Goal: Information Seeking & Learning: Learn about a topic

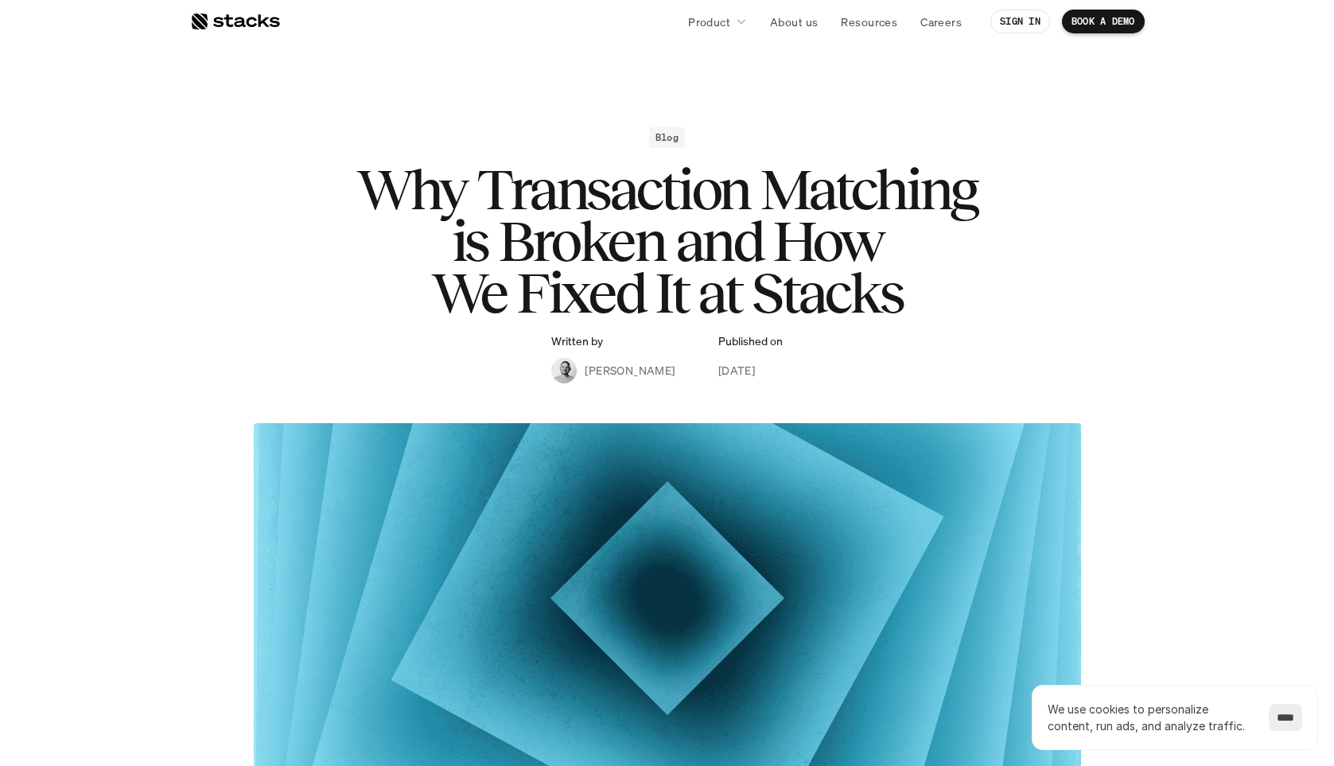
click at [638, 197] on h1 "Why Transaction Matching is Broken and How We Fixed It at Stacks" at bounding box center [667, 241] width 637 height 154
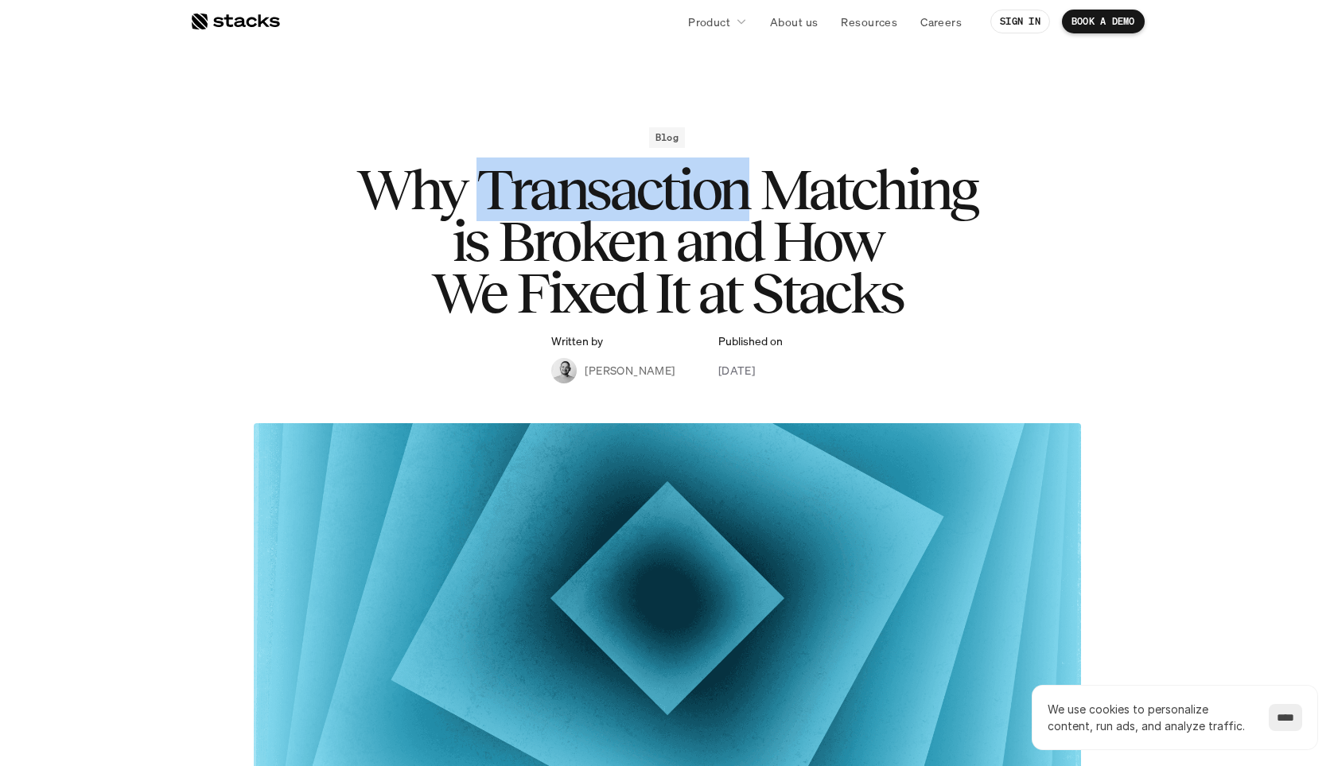
click at [638, 197] on h1 "Why Transaction Matching is Broken and How We Fixed It at Stacks" at bounding box center [667, 241] width 637 height 154
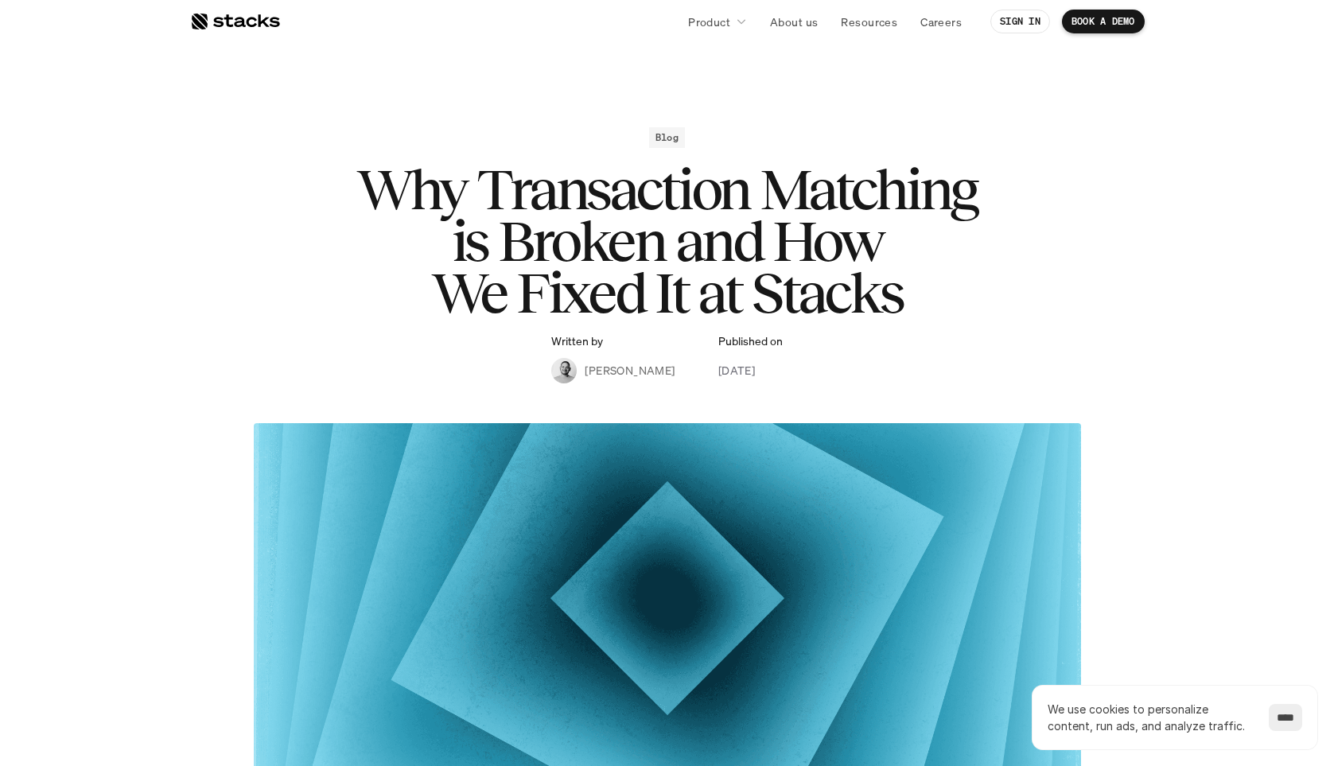
click at [845, 202] on h1 "Why Transaction Matching is Broken and How We Fixed It at Stacks" at bounding box center [667, 241] width 637 height 154
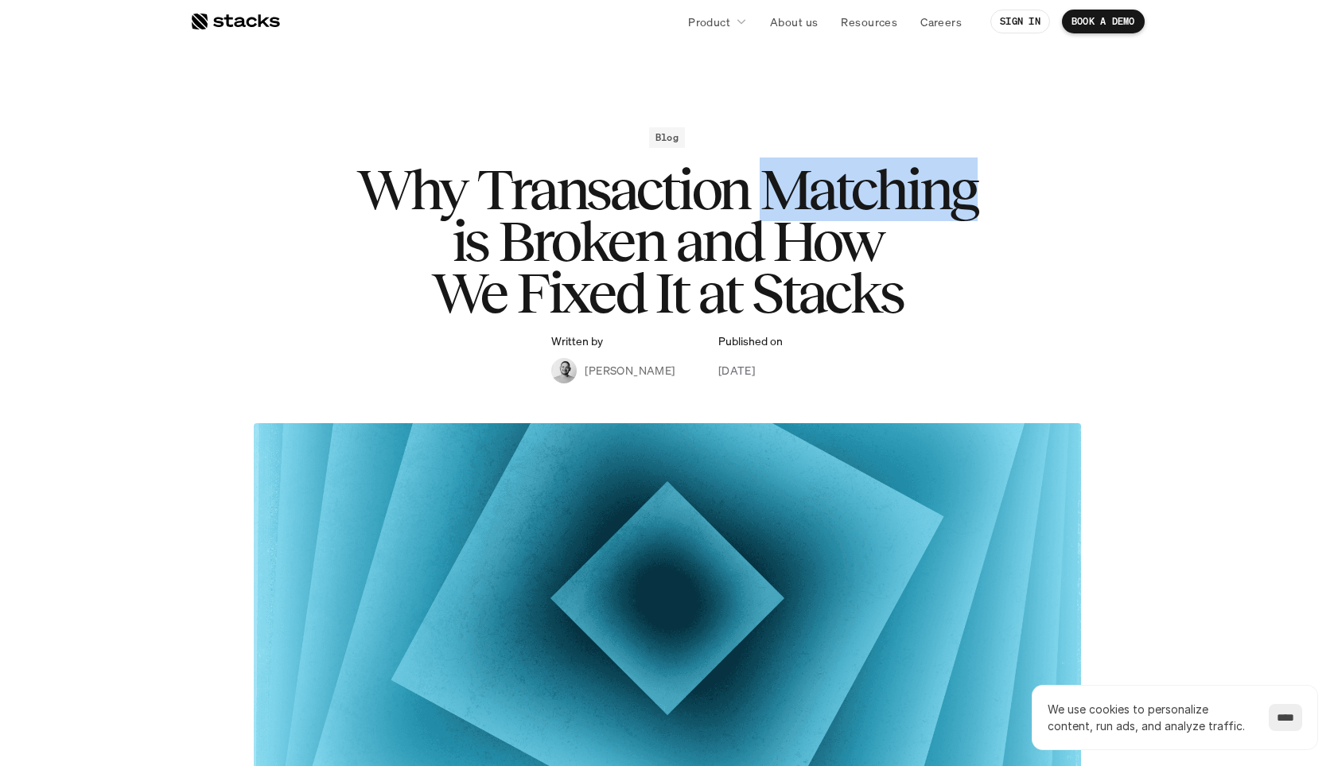
click at [845, 202] on h1 "Why Transaction Matching is Broken and How We Fixed It at Stacks" at bounding box center [667, 241] width 637 height 154
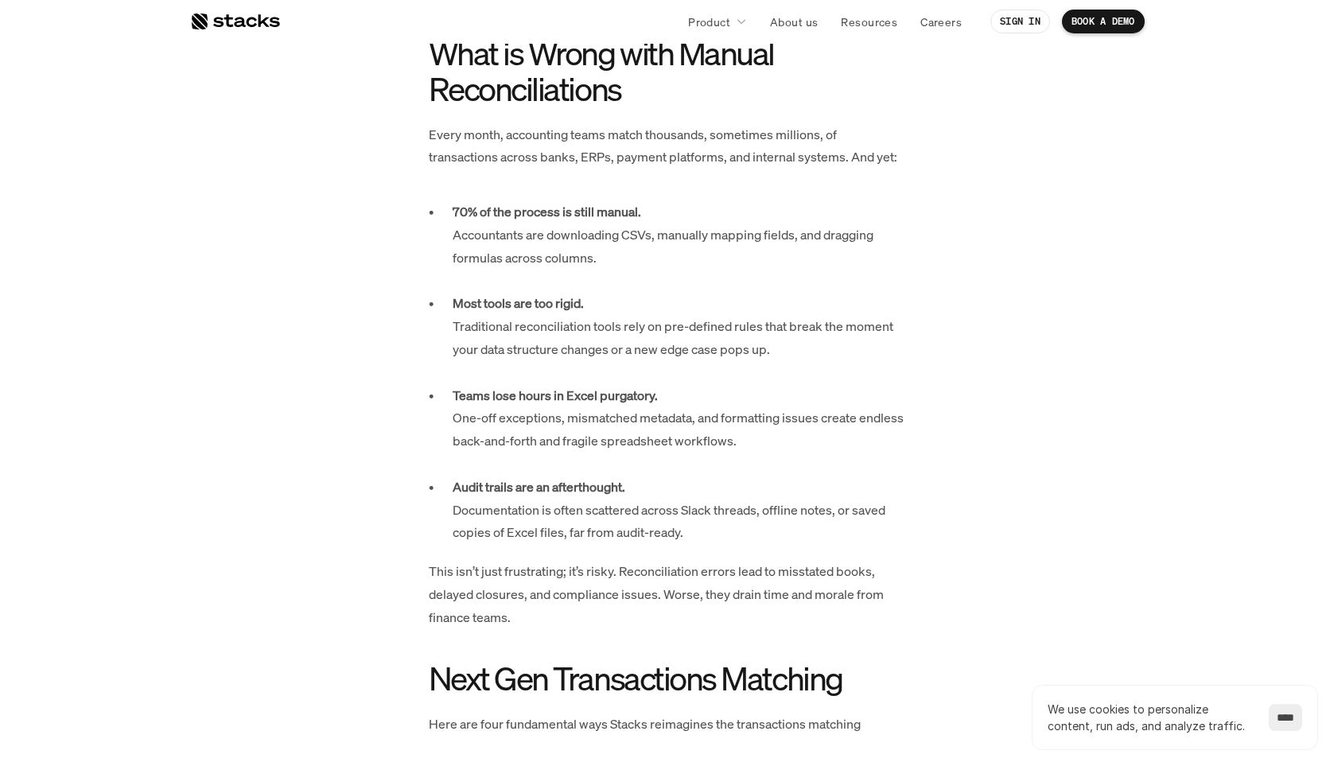
scroll to position [950, 0]
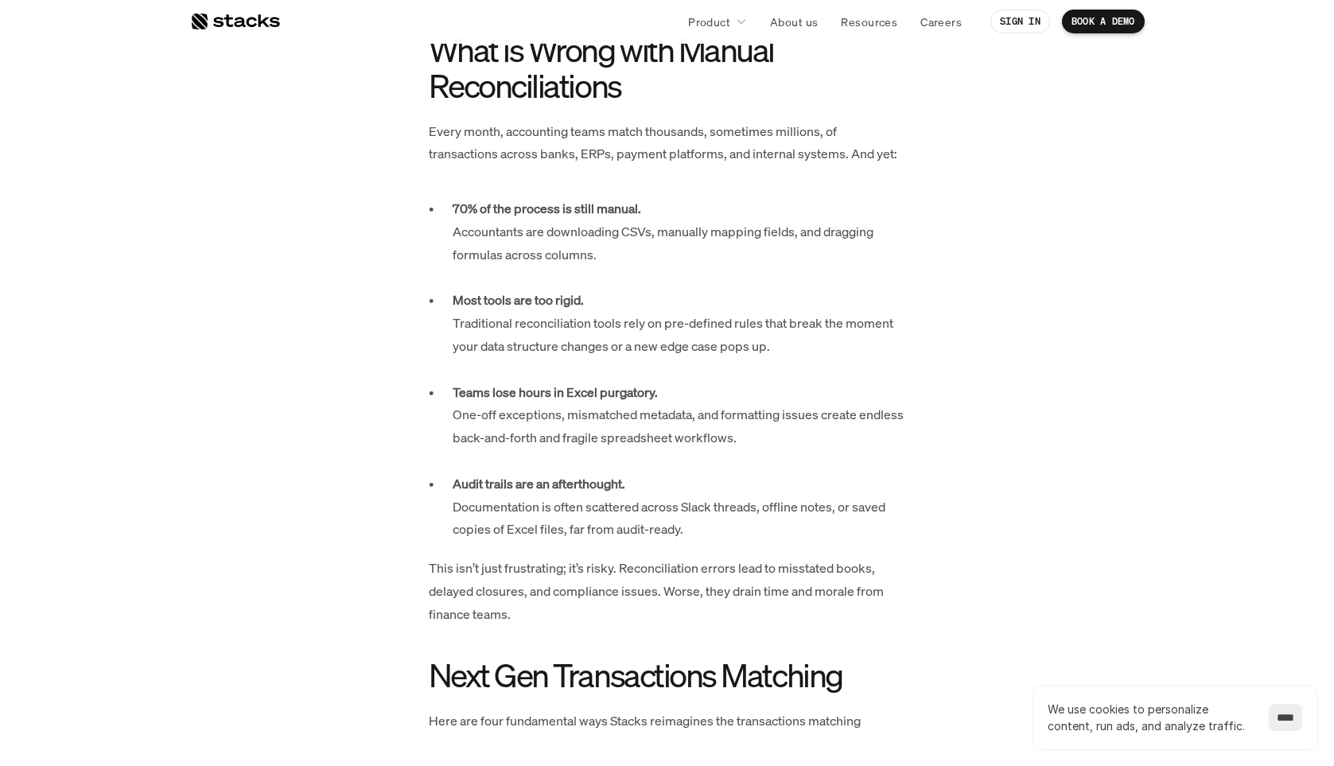
click at [463, 200] on strong "70% of the process is still manual." at bounding box center [547, 209] width 189 height 18
click at [501, 200] on strong "70% of the process is still manual." at bounding box center [547, 209] width 189 height 18
drag, startPoint x: 510, startPoint y: 188, endPoint x: 656, endPoint y: 188, distance: 145.6
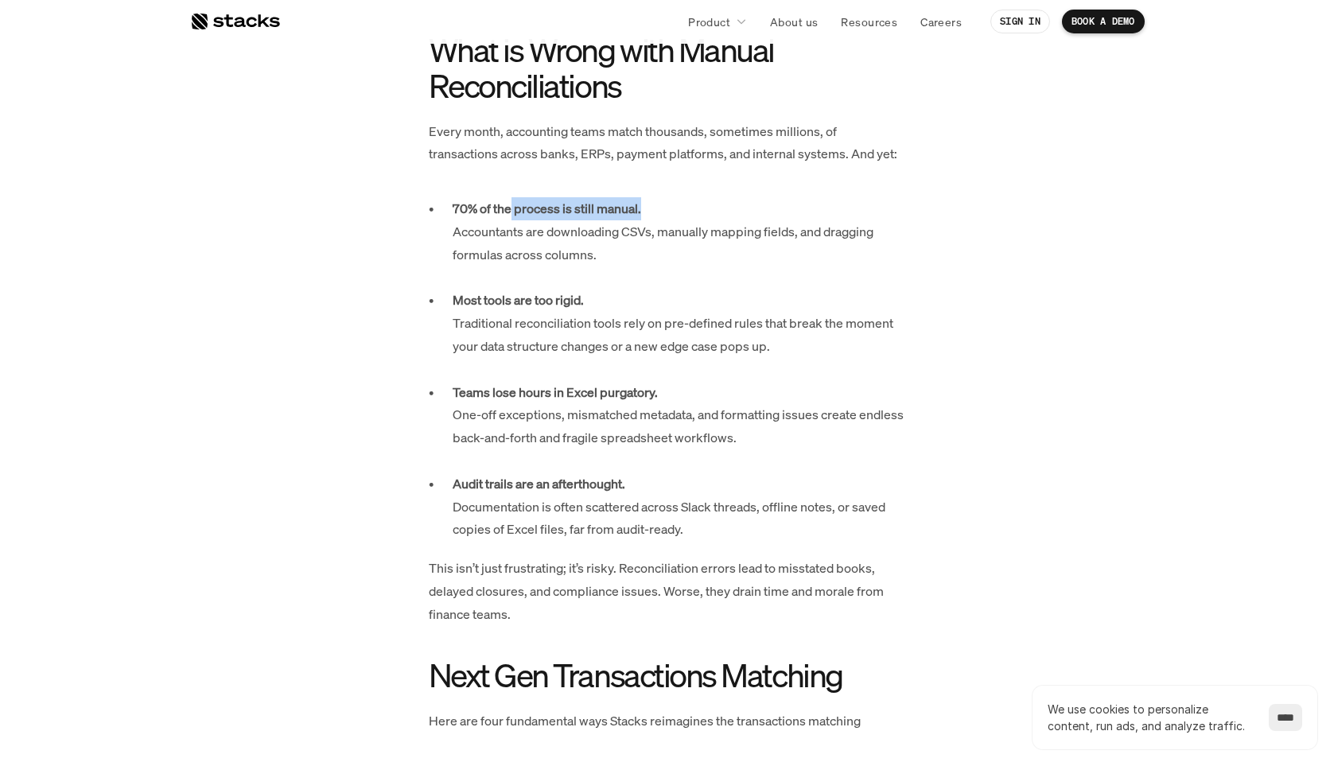
click at [656, 197] on p "70% of the process is still manual. Accountants are downloading CSVs, manually …" at bounding box center [680, 243] width 454 height 92
click at [667, 473] on p "Audit trails are an afterthought. Documentation is often scattered across Slack…" at bounding box center [680, 507] width 454 height 68
click at [494, 291] on strong "Most tools are too rigid." at bounding box center [518, 300] width 131 height 18
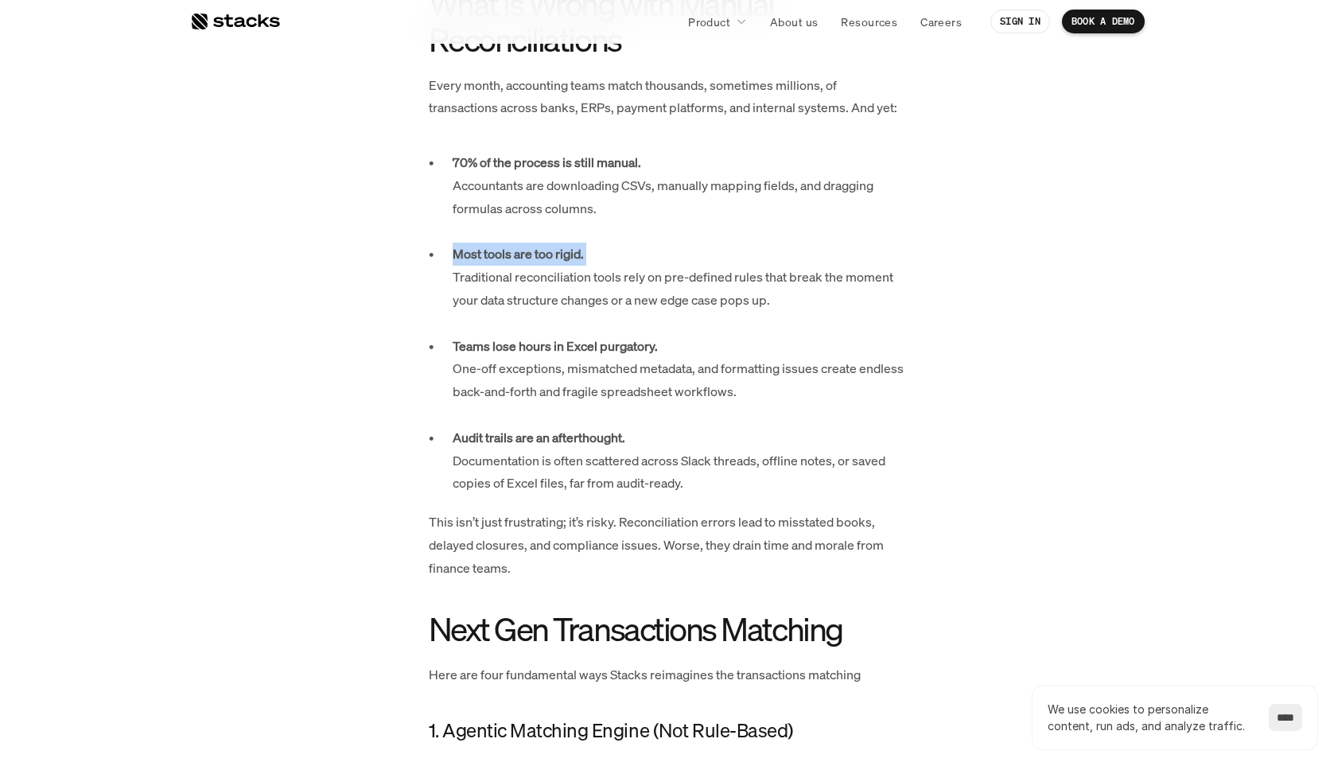
scroll to position [1008, 0]
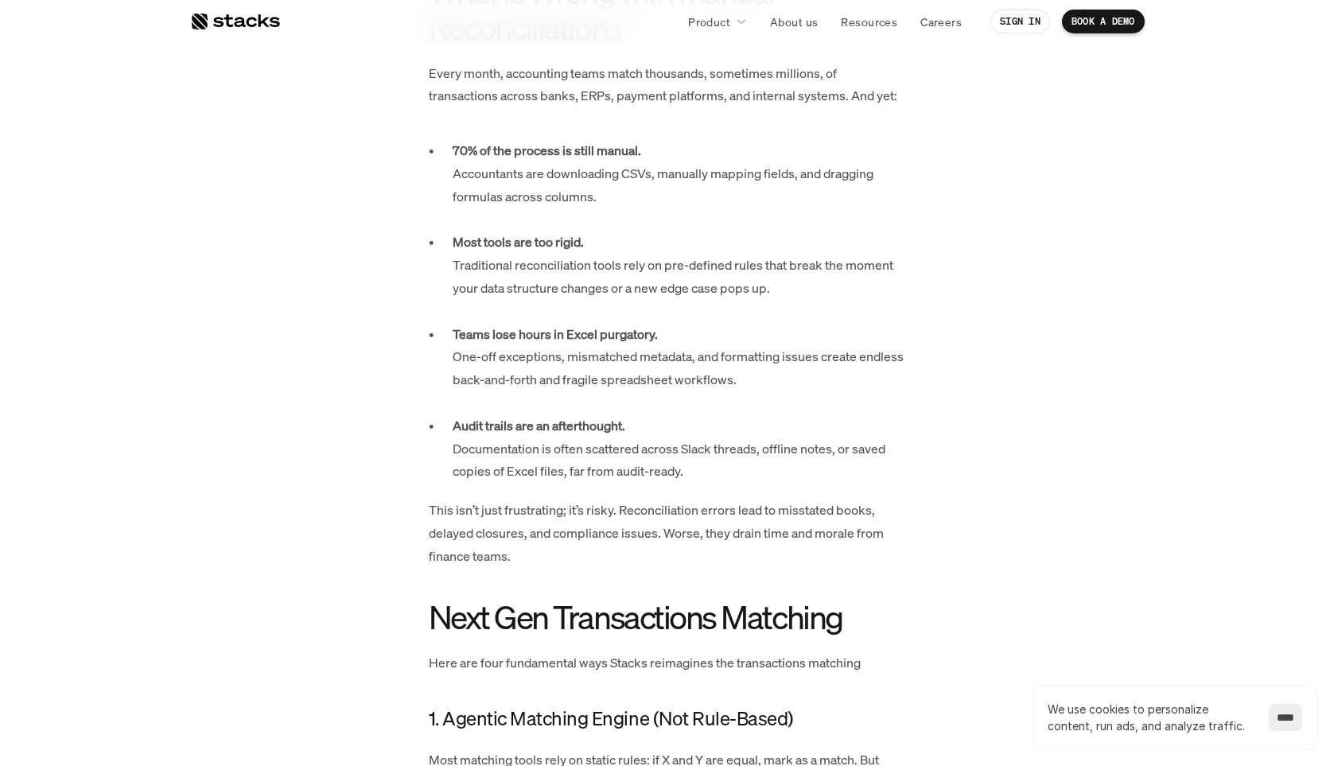
click at [586, 325] on strong "Teams lose hours in Excel purgatory." at bounding box center [555, 334] width 205 height 18
click at [545, 325] on strong "Teams lose hours in Excel purgatory." at bounding box center [555, 334] width 205 height 18
click at [634, 325] on strong "Teams lose hours in Excel purgatory." at bounding box center [555, 334] width 205 height 18
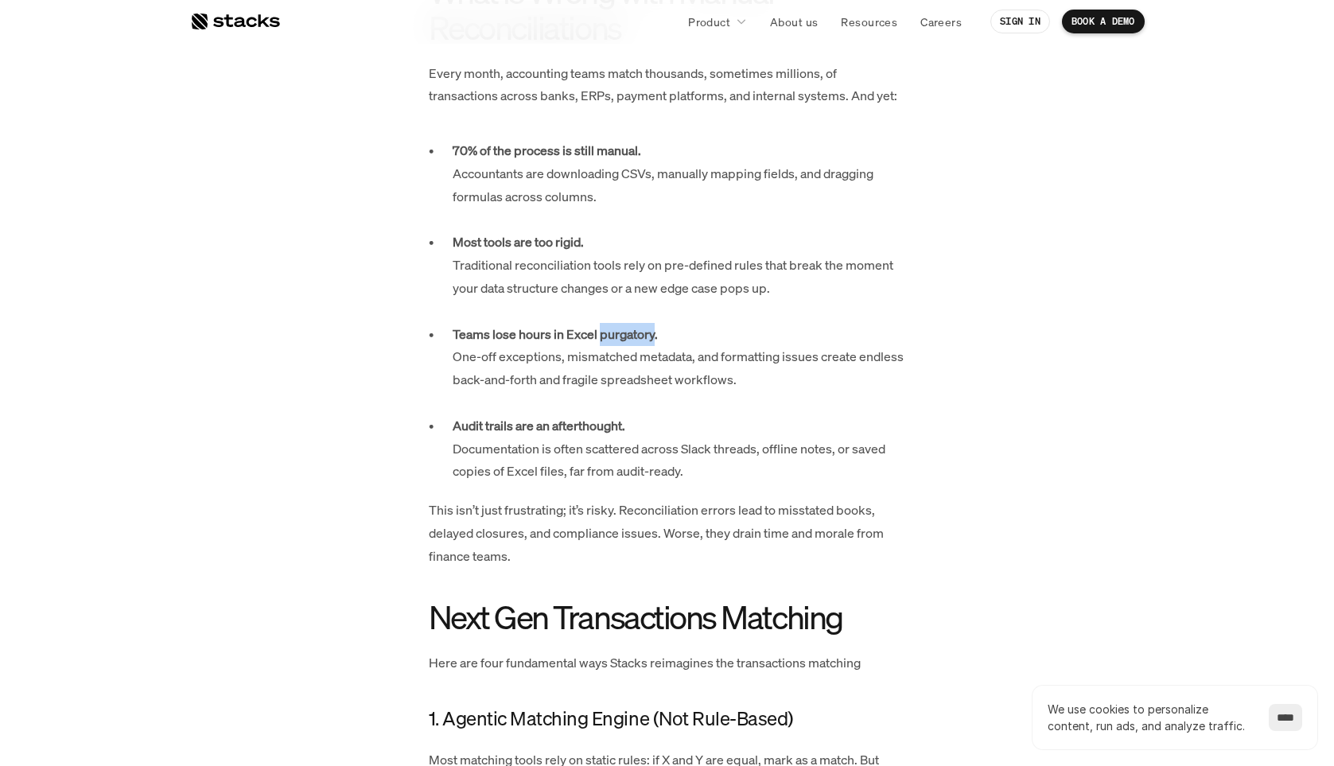
click at [634, 325] on strong "Teams lose hours in Excel purgatory." at bounding box center [555, 334] width 205 height 18
click at [592, 325] on strong "Teams lose hours in Excel purgatory." at bounding box center [555, 334] width 205 height 18
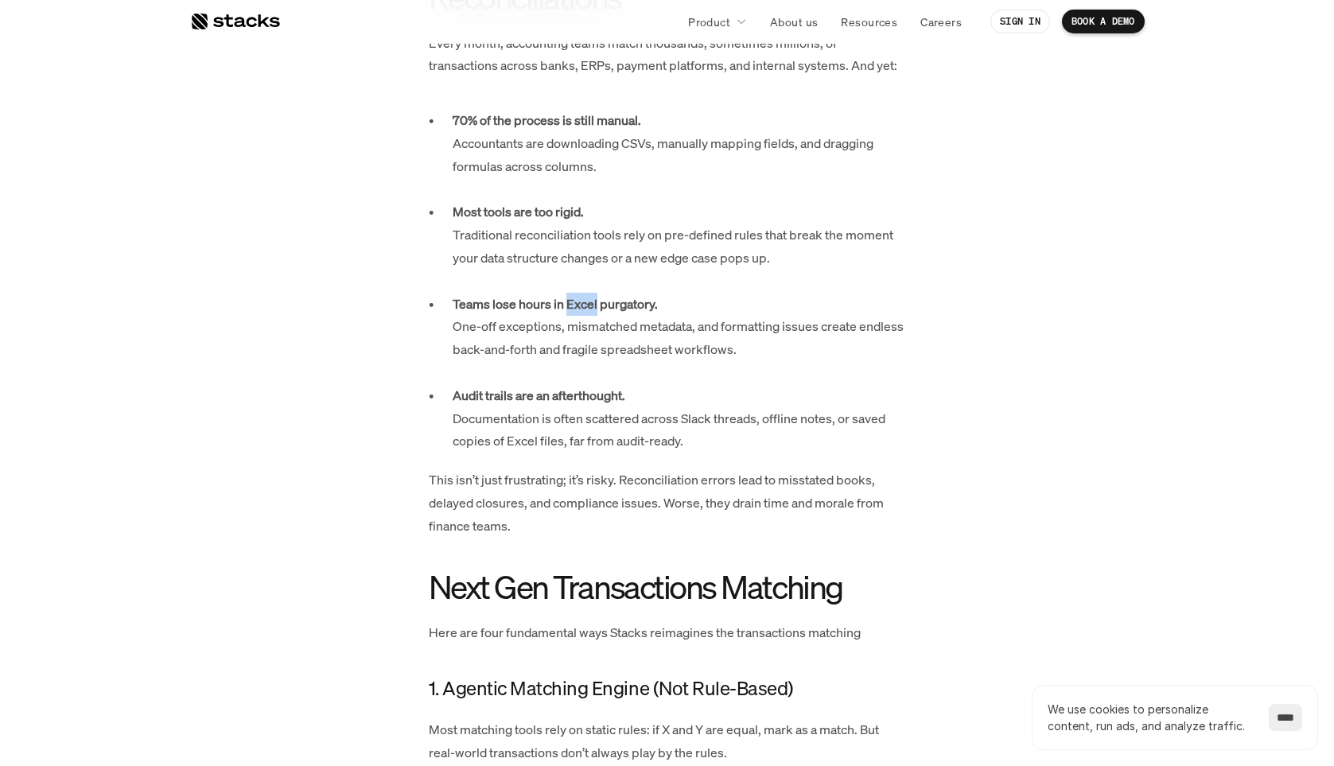
scroll to position [1040, 0]
click at [539, 385] on strong "Audit trails are an afterthought." at bounding box center [539, 394] width 173 height 18
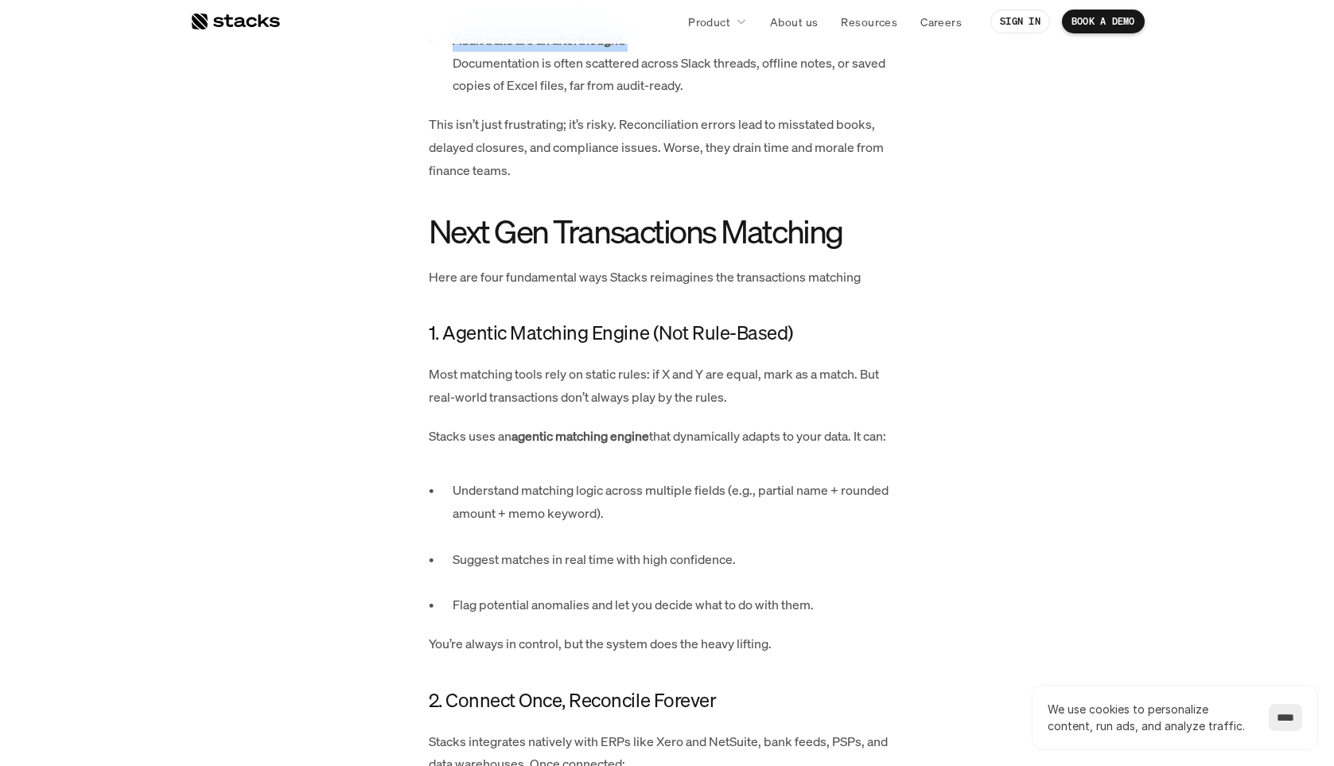
scroll to position [1398, 0]
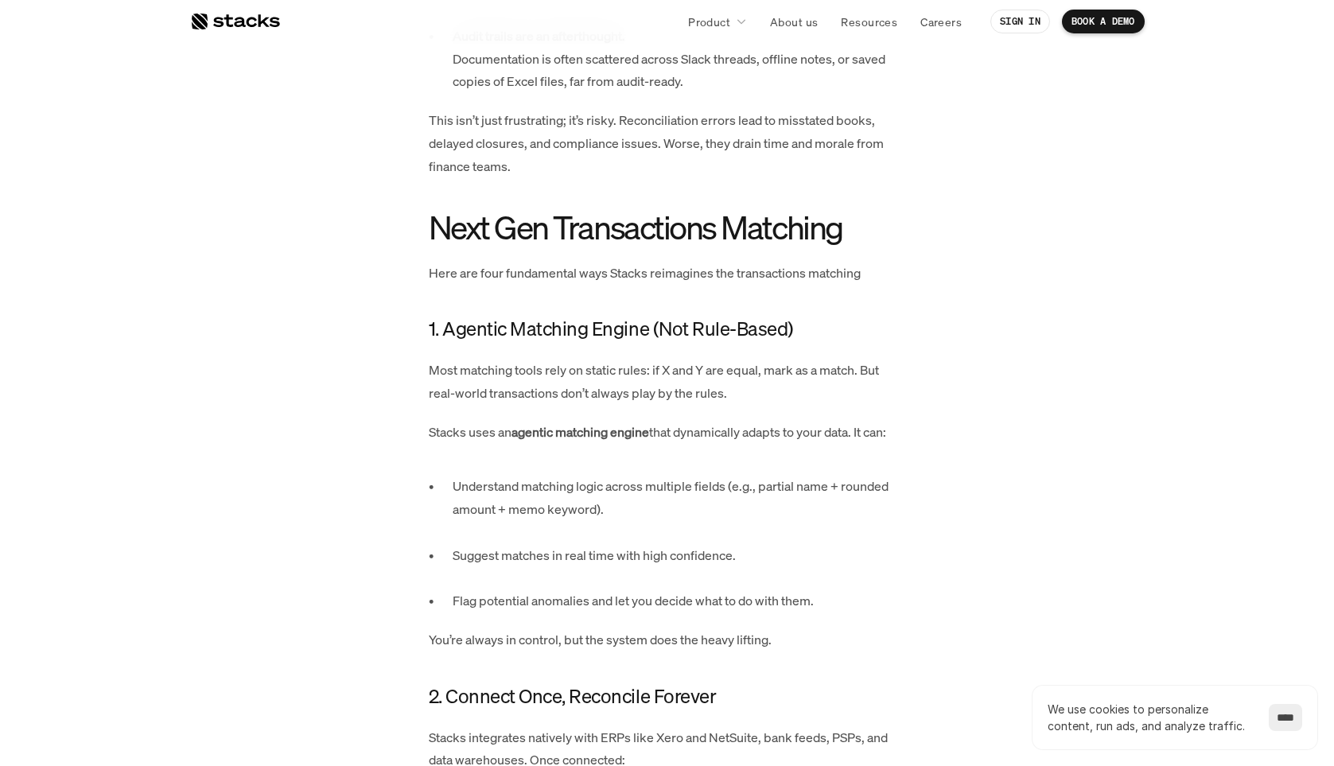
click at [608, 209] on h2 "Next Gen Transactions Matching" at bounding box center [667, 227] width 477 height 36
click at [543, 209] on h2 "Next Gen Transactions Matching" at bounding box center [667, 227] width 477 height 36
drag, startPoint x: 442, startPoint y: 299, endPoint x: 644, endPoint y: 305, distance: 201.4
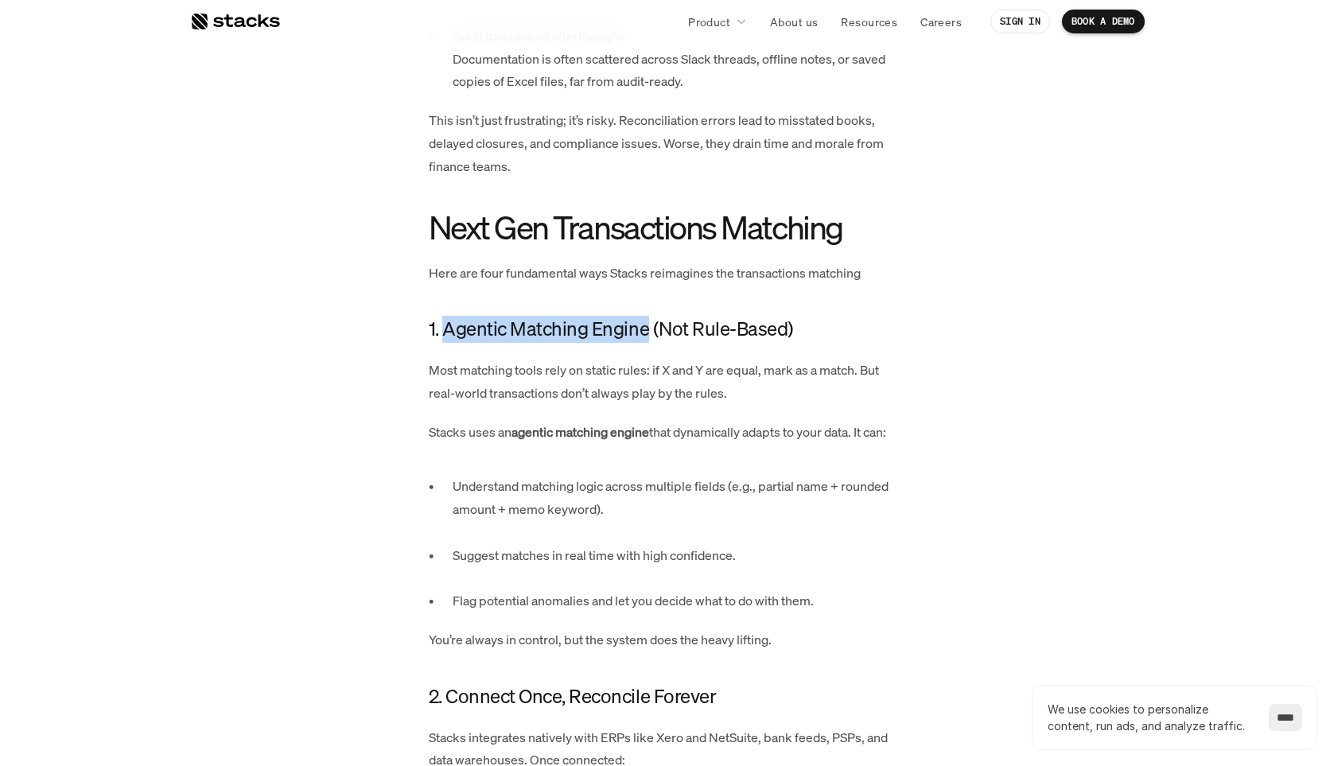
click at [644, 316] on h4 "1. Agentic Matching Engine (Not Rule-Based)" at bounding box center [667, 329] width 477 height 27
click at [610, 316] on h4 "1. Agentic Matching Engine (Not Rule-Based)" at bounding box center [667, 329] width 477 height 27
click at [534, 316] on h4 "1. Agentic Matching Engine (Not Rule-Based)" at bounding box center [667, 329] width 477 height 27
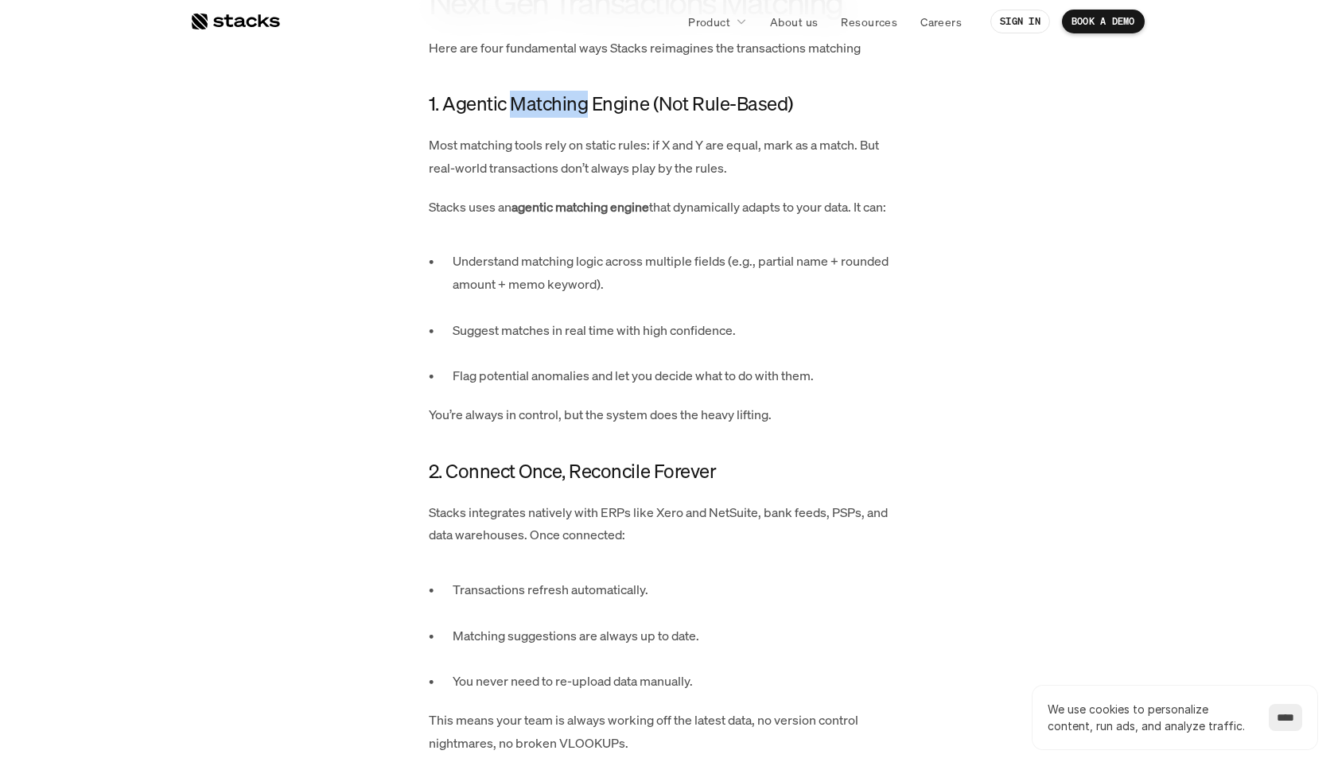
scroll to position [1626, 0]
click at [567, 88] on h4 "1. Agentic Matching Engine (Not Rule-Based)" at bounding box center [667, 101] width 477 height 27
click at [632, 88] on h4 "1. Agentic Matching Engine (Not Rule-Based)" at bounding box center [667, 101] width 477 height 27
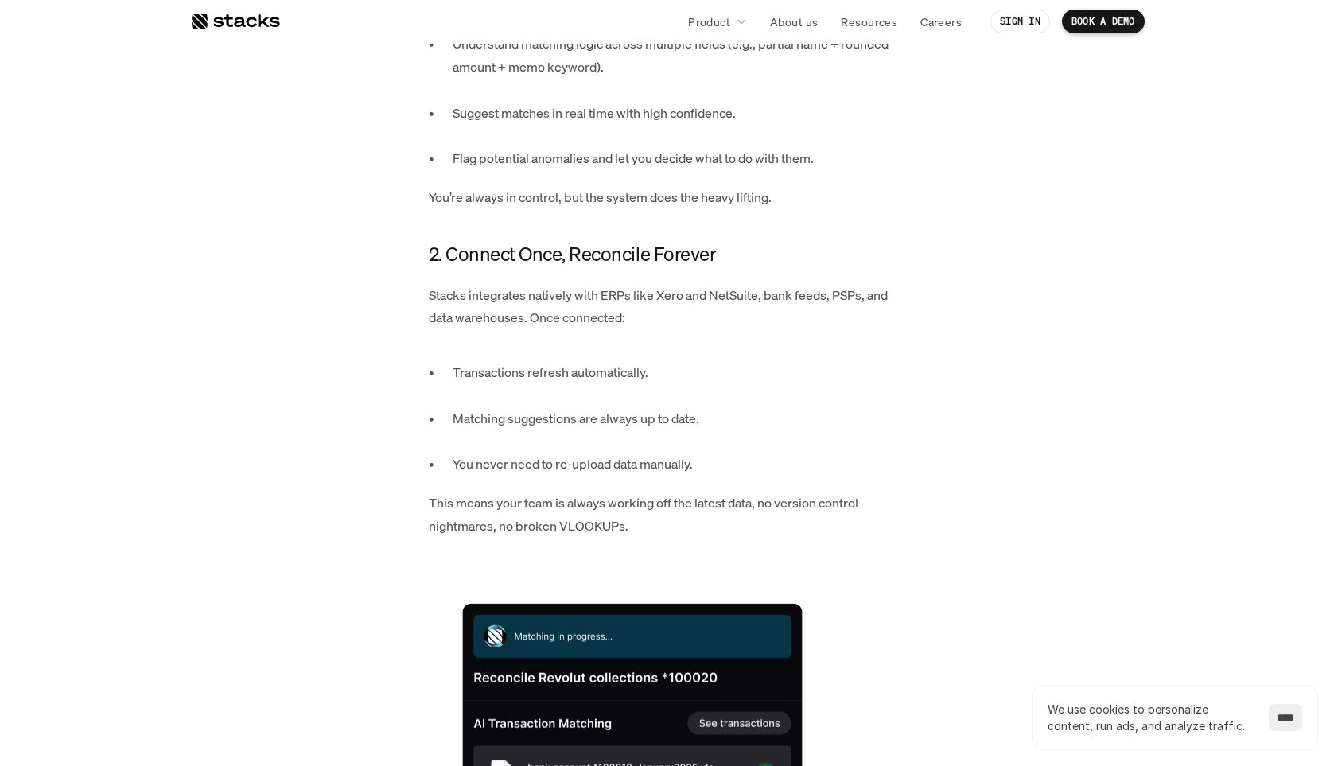
scroll to position [1842, 0]
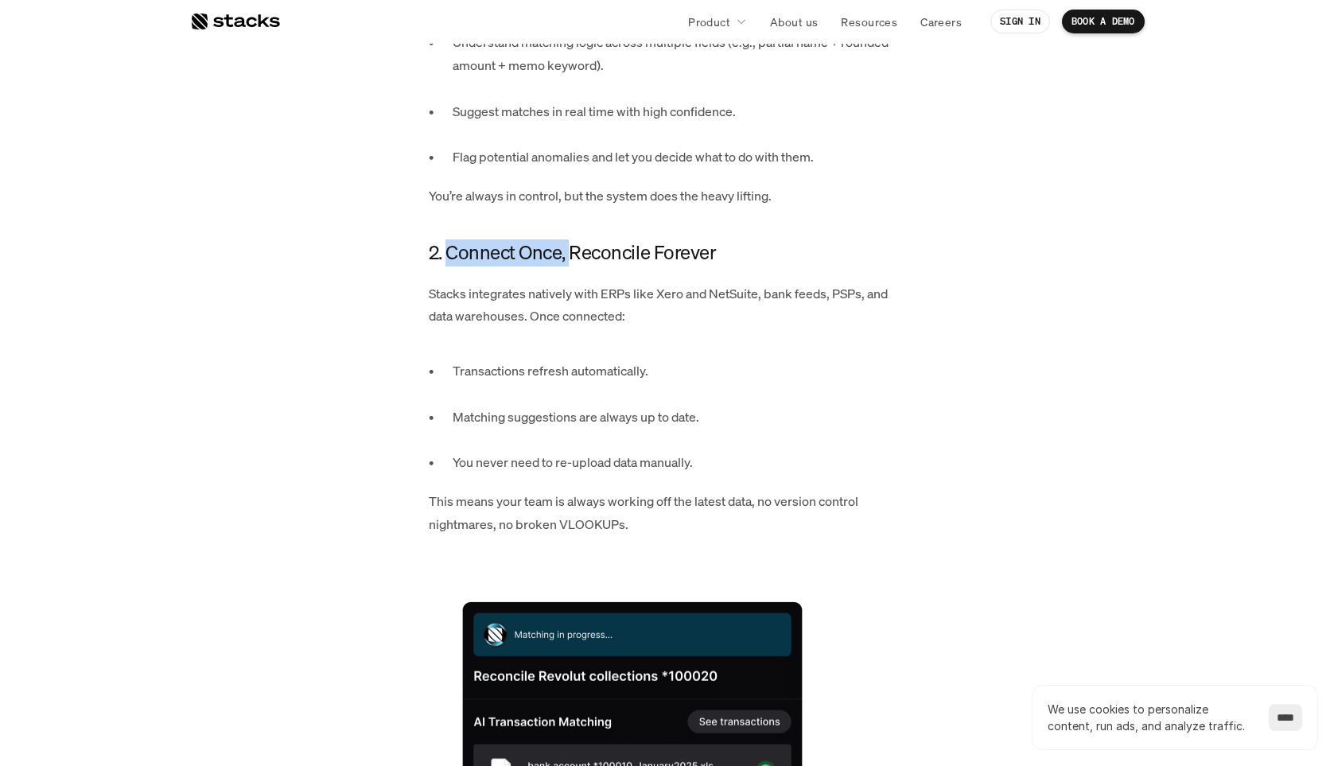
drag, startPoint x: 446, startPoint y: 227, endPoint x: 573, endPoint y: 227, distance: 126.5
click at [573, 240] on h4 "2. Connect Once, Reconcile Forever" at bounding box center [667, 253] width 477 height 27
drag, startPoint x: 446, startPoint y: 228, endPoint x: 561, endPoint y: 227, distance: 114.6
click at [561, 240] on h4 "2. Connect Once, Reconcile Forever" at bounding box center [667, 253] width 477 height 27
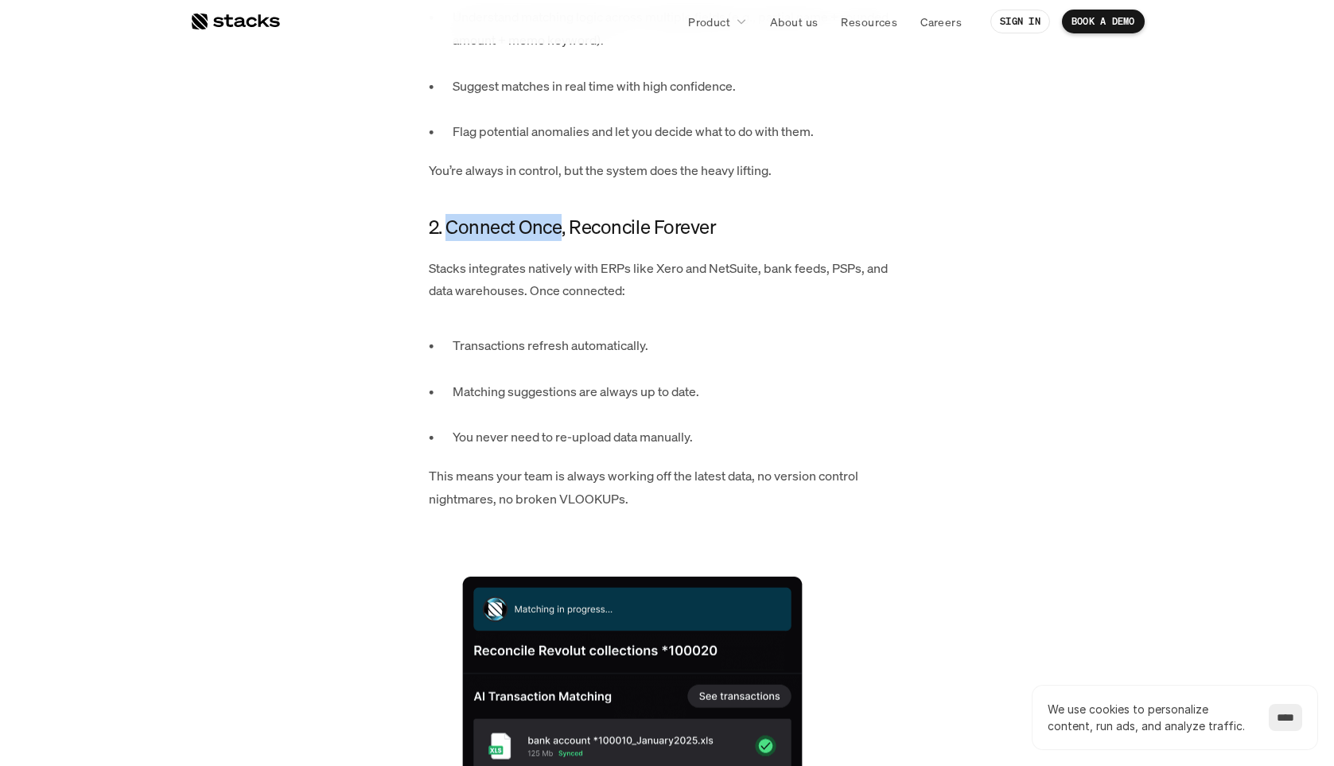
scroll to position [1872, 0]
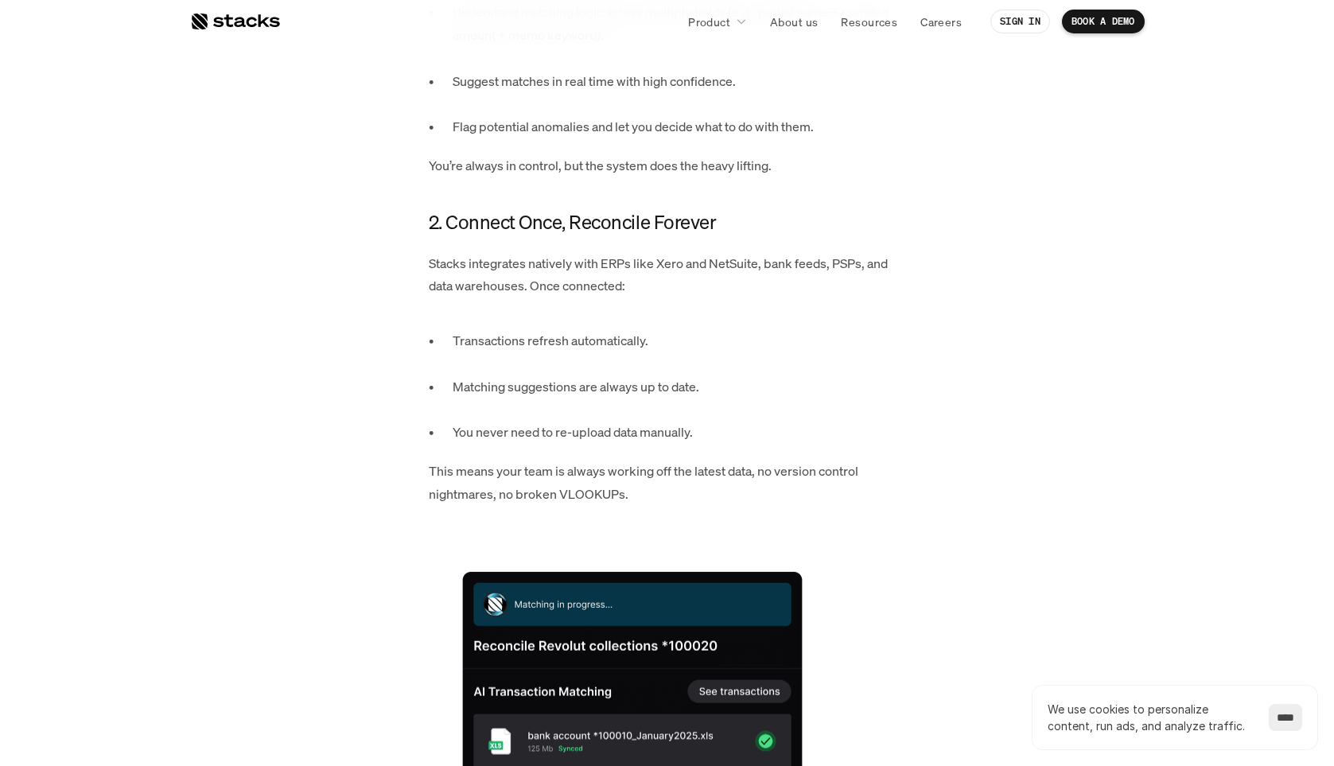
click at [564, 209] on h4 "2. Connect Once, Reconcile Forever" at bounding box center [667, 222] width 477 height 27
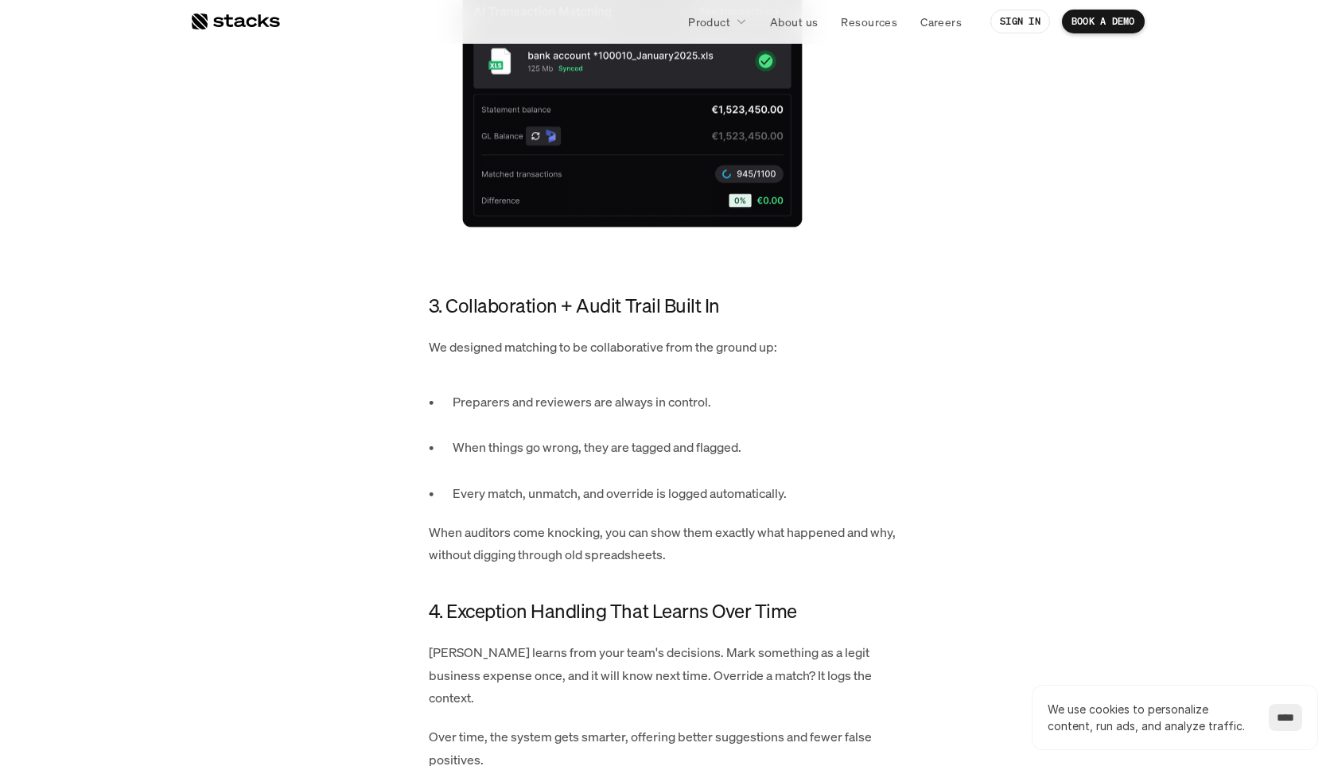
scroll to position [2554, 0]
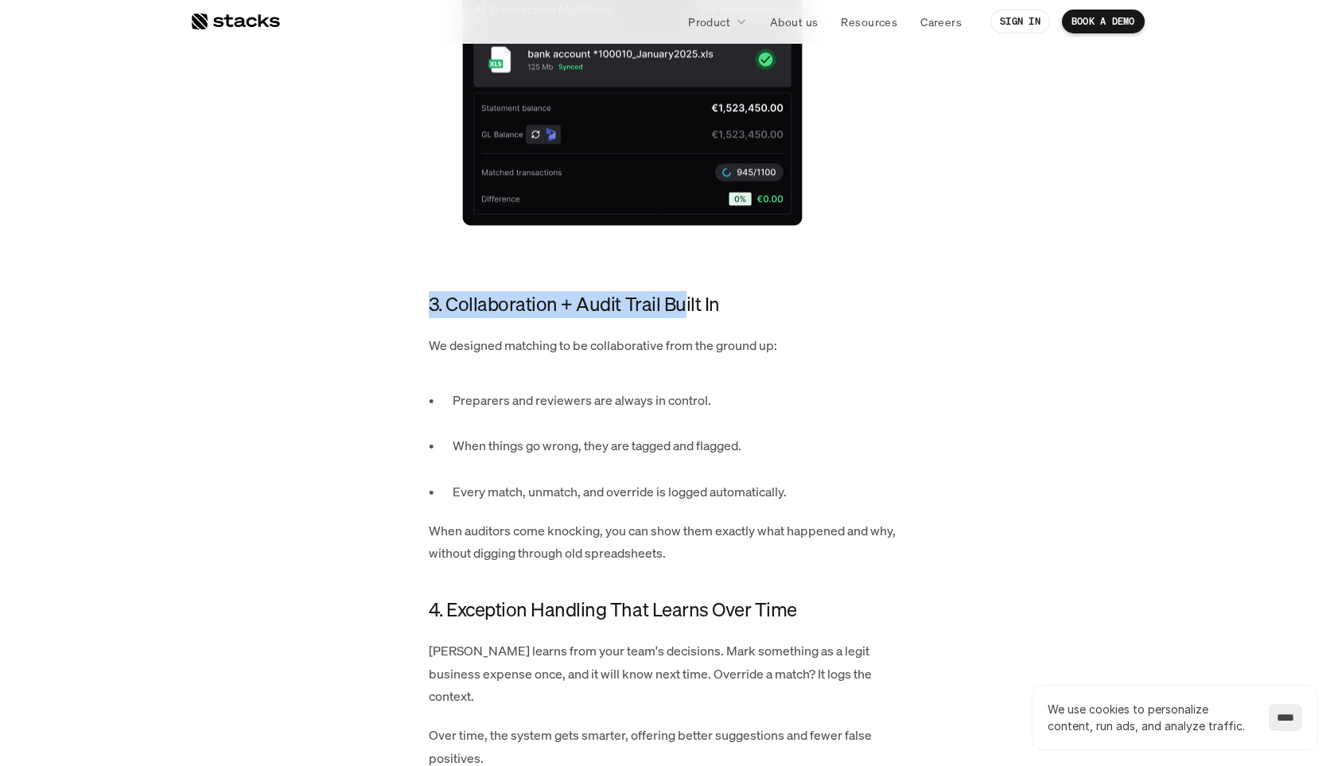
drag, startPoint x: 430, startPoint y: 290, endPoint x: 680, endPoint y: 294, distance: 249.9
click at [680, 294] on h4 "3. Collaboration + Audit Trail Built In" at bounding box center [667, 304] width 477 height 27
click at [520, 303] on div "Transaction matching should be simple: line up the data, tick the boxes, and mo…" at bounding box center [667, 73] width 477 height 3628
click at [512, 291] on h4 "3. Collaboration + Audit Trail Built In" at bounding box center [667, 304] width 477 height 27
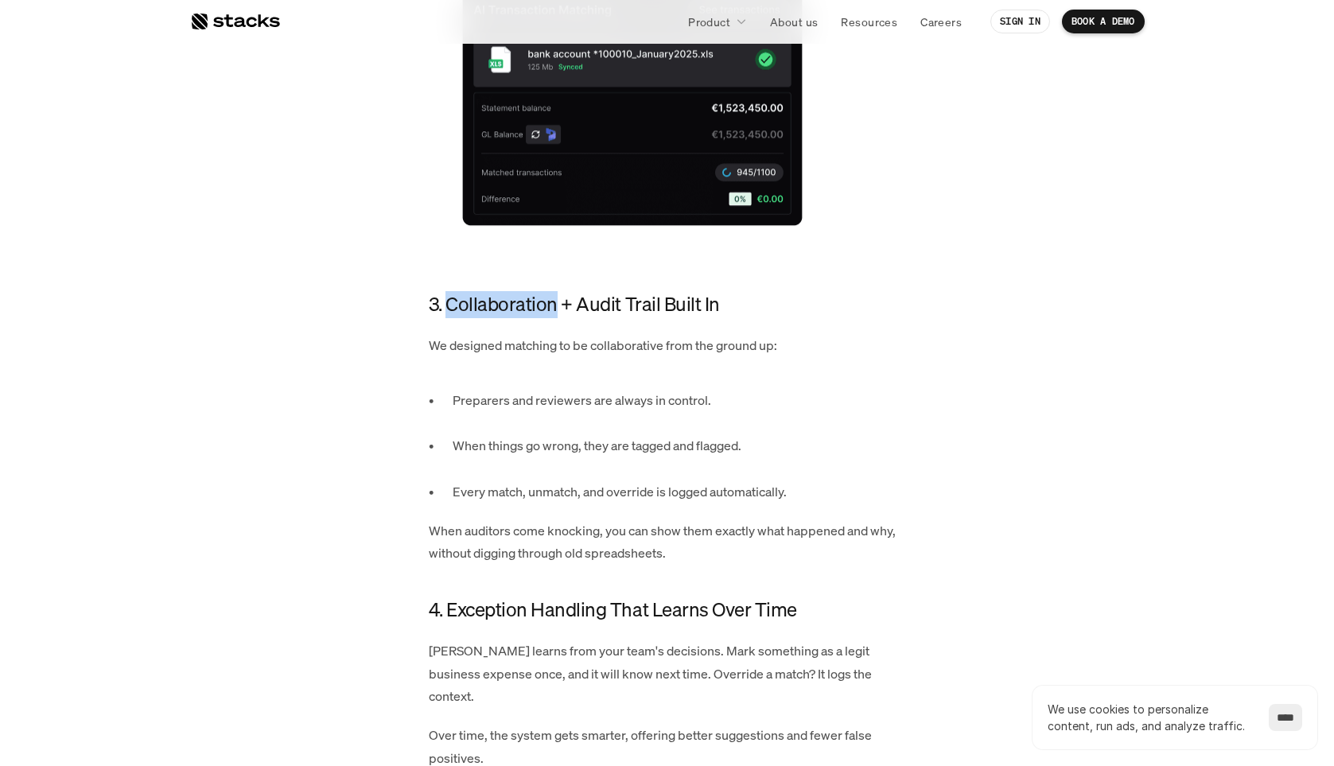
click at [512, 291] on h4 "3. Collaboration + Audit Trail Built In" at bounding box center [667, 304] width 477 height 27
drag, startPoint x: 579, startPoint y: 282, endPoint x: 691, endPoint y: 283, distance: 111.4
click at [691, 291] on h4 "3. Collaboration + Audit Trail Built In" at bounding box center [667, 304] width 477 height 27
click at [493, 291] on h4 "3. Collaboration + Audit Trail Built In" at bounding box center [667, 304] width 477 height 27
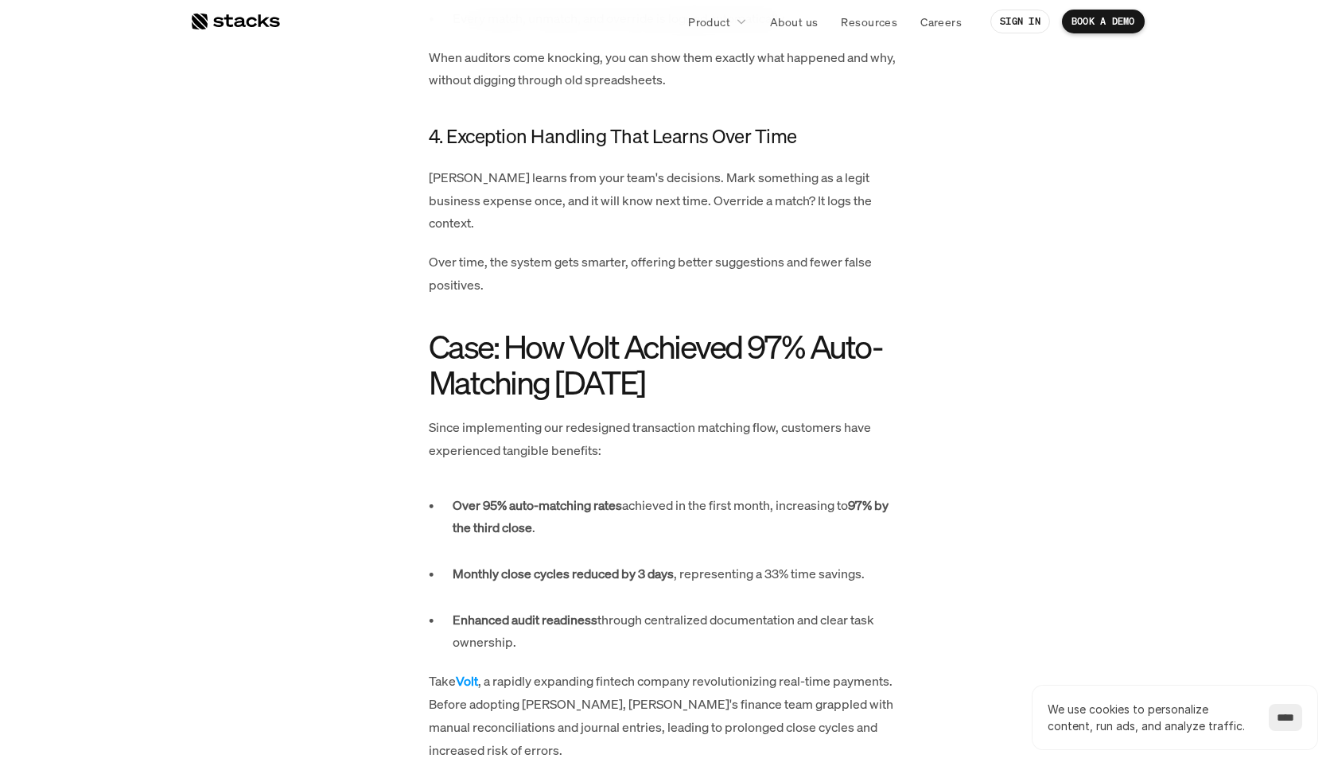
scroll to position [3043, 0]
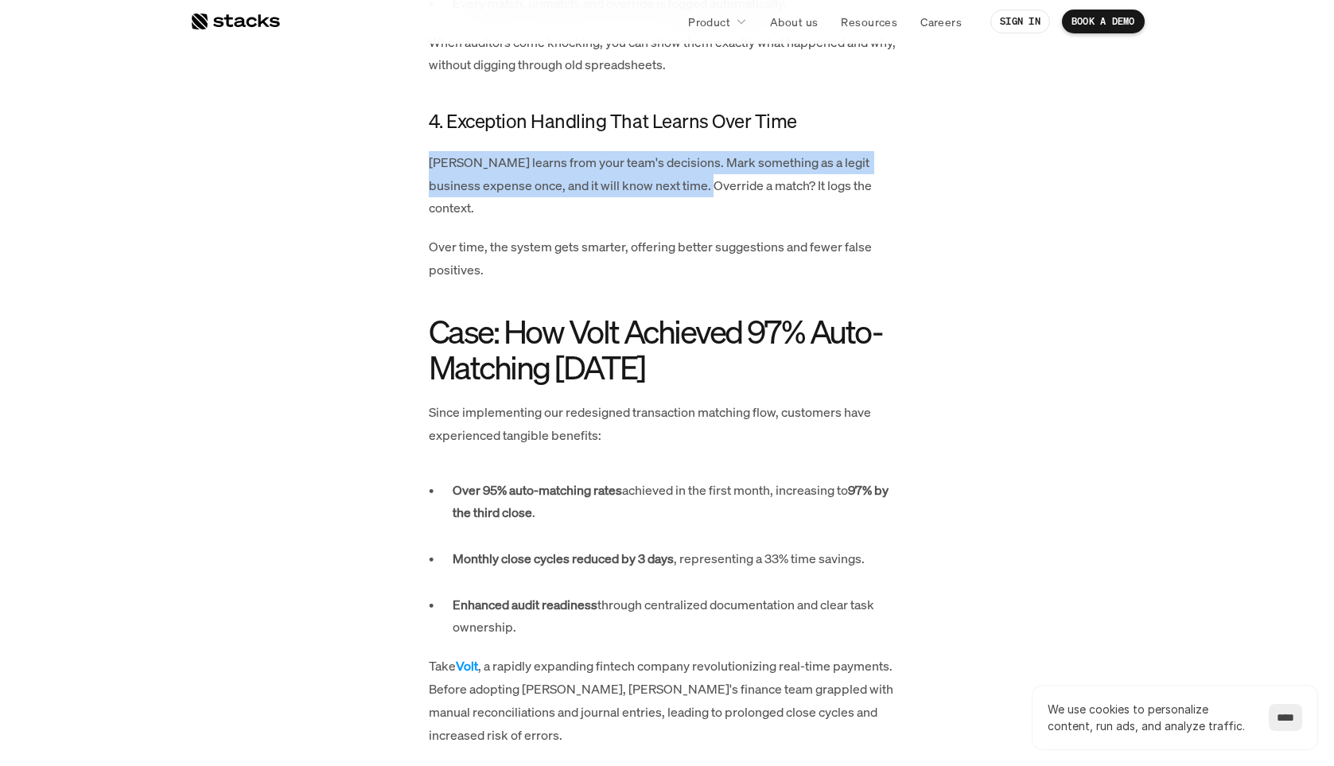
drag, startPoint x: 406, startPoint y: 117, endPoint x: 708, endPoint y: 162, distance: 305.6
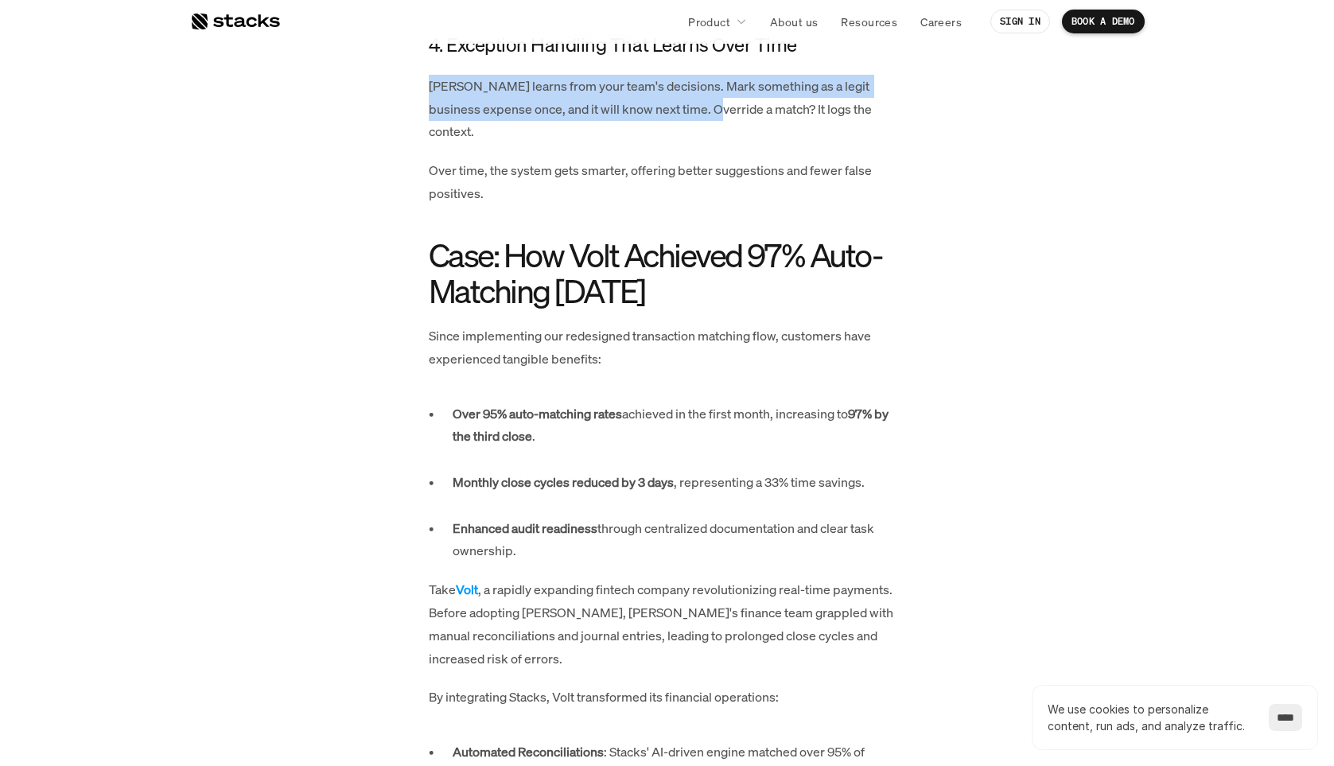
scroll to position [3138, 0]
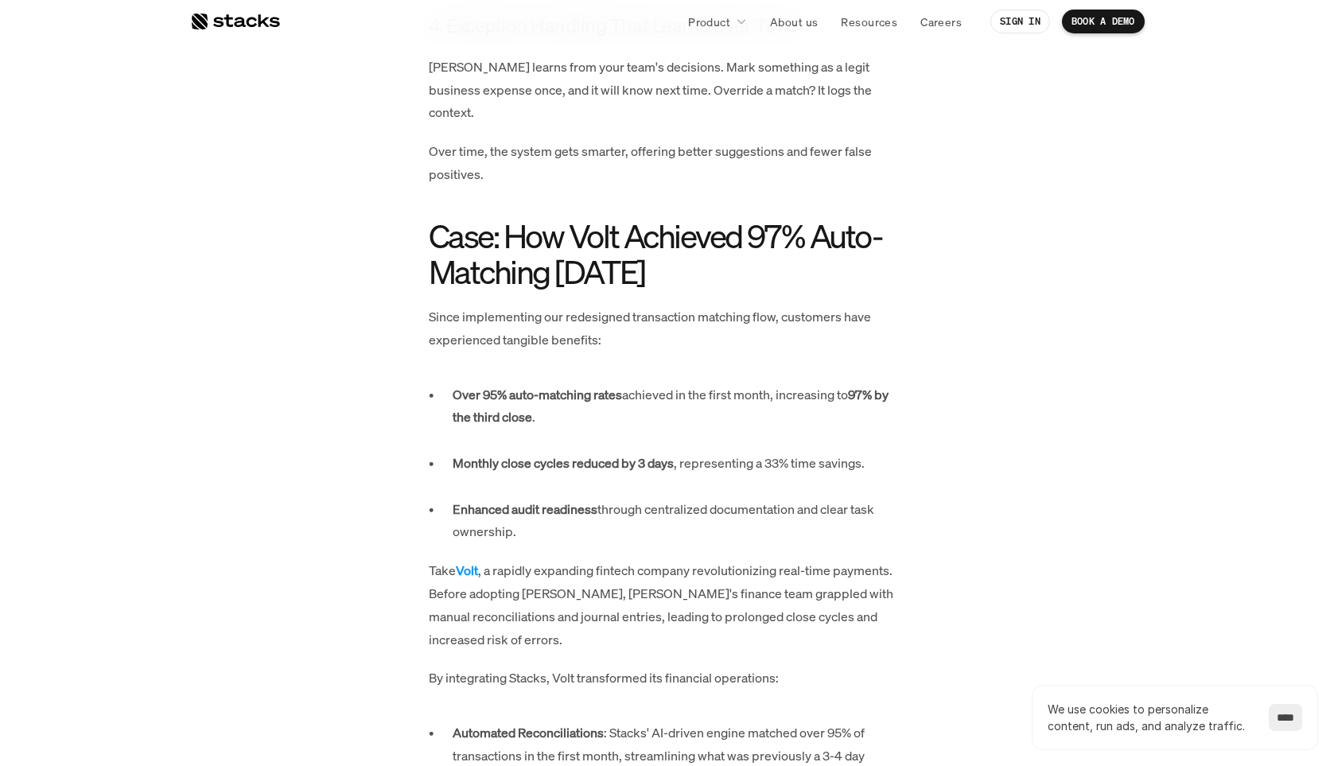
click at [599, 218] on h2 "Case: How Volt Achieved 97% Auto-Matching [DATE]" at bounding box center [667, 254] width 477 height 72
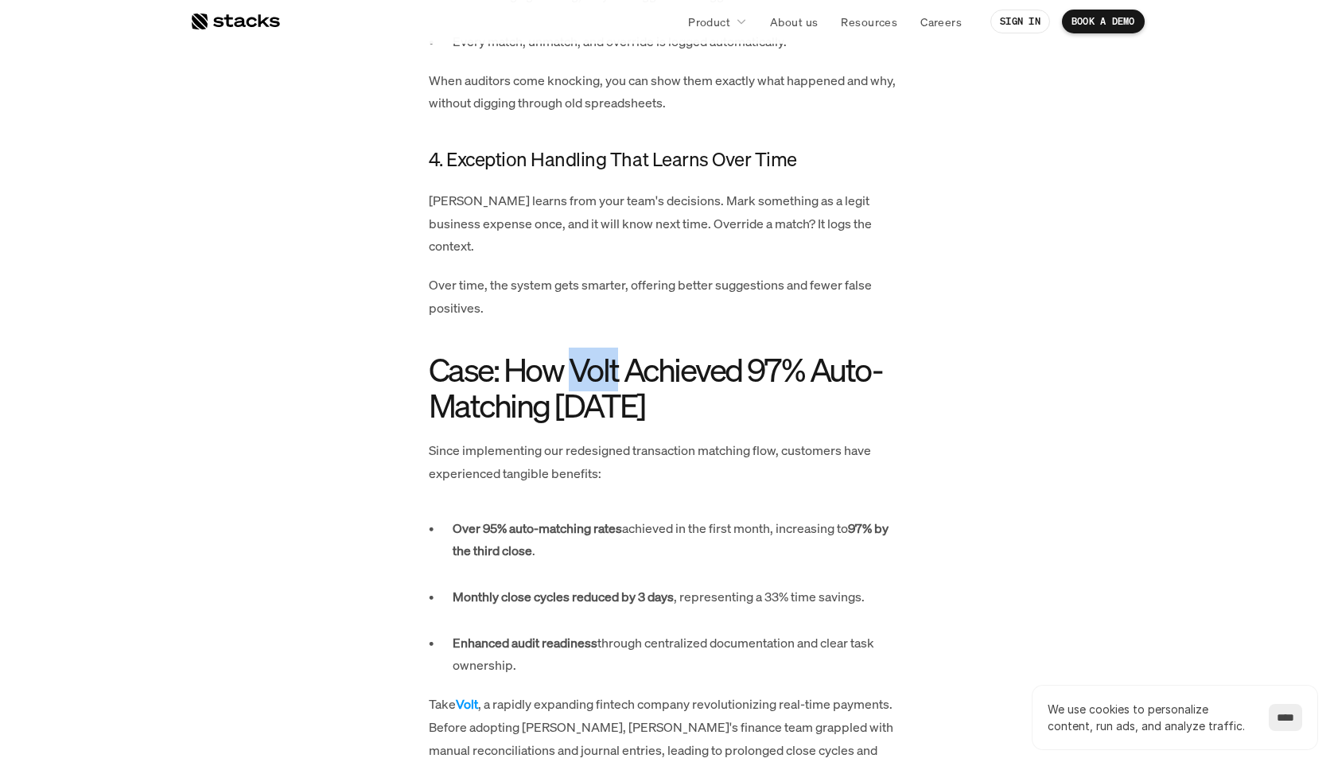
scroll to position [3012, 0]
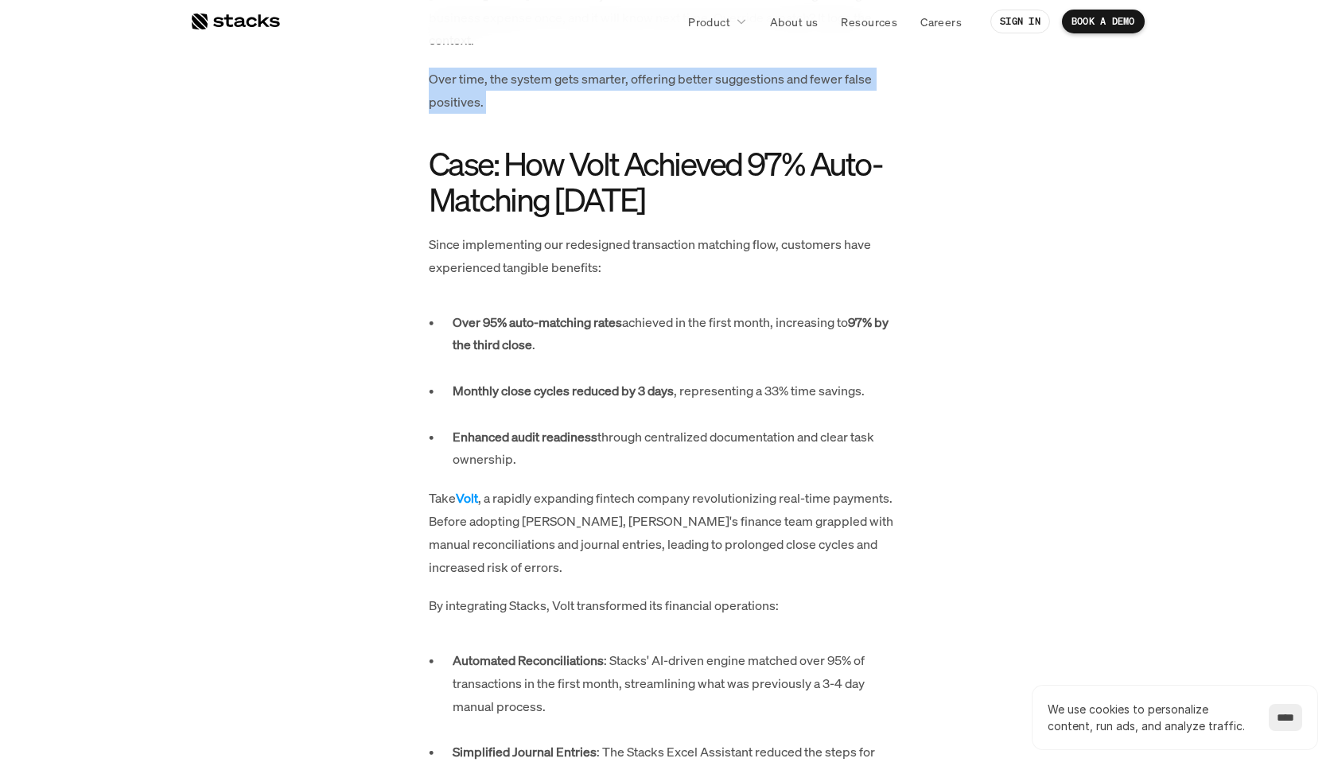
scroll to position [3209, 0]
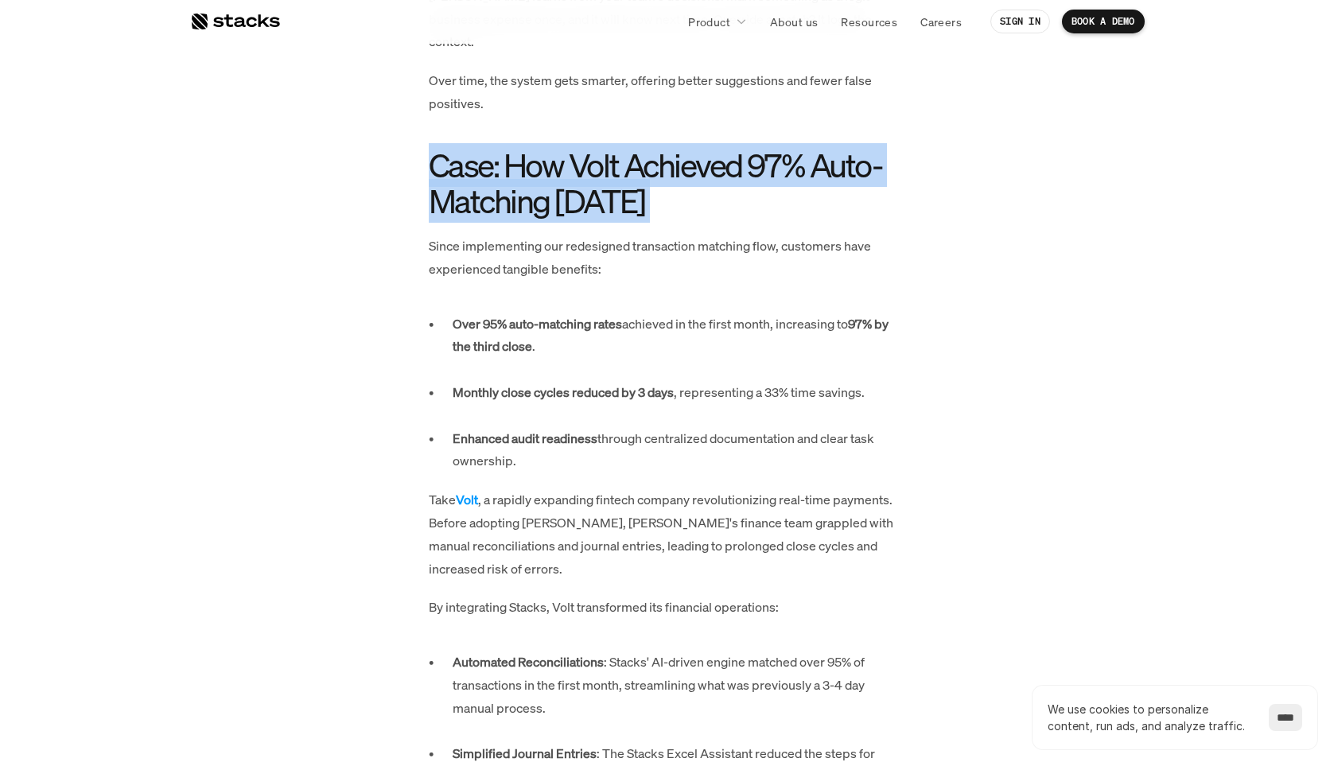
drag, startPoint x: 433, startPoint y: 111, endPoint x: 637, endPoint y: 132, distance: 205.6
click at [638, 147] on h2 "Case: How Volt Achieved 97% Auto-Matching [DATE]" at bounding box center [667, 183] width 477 height 72
click at [703, 147] on h2 "Case: How Volt Achieved 97% Auto-Matching [DATE]" at bounding box center [667, 183] width 477 height 72
drag, startPoint x: 703, startPoint y: 152, endPoint x: 508, endPoint y: 119, distance: 196.9
click at [508, 147] on h2 "Case: How Volt Achieved 97% Auto-Matching [DATE]" at bounding box center [667, 183] width 477 height 72
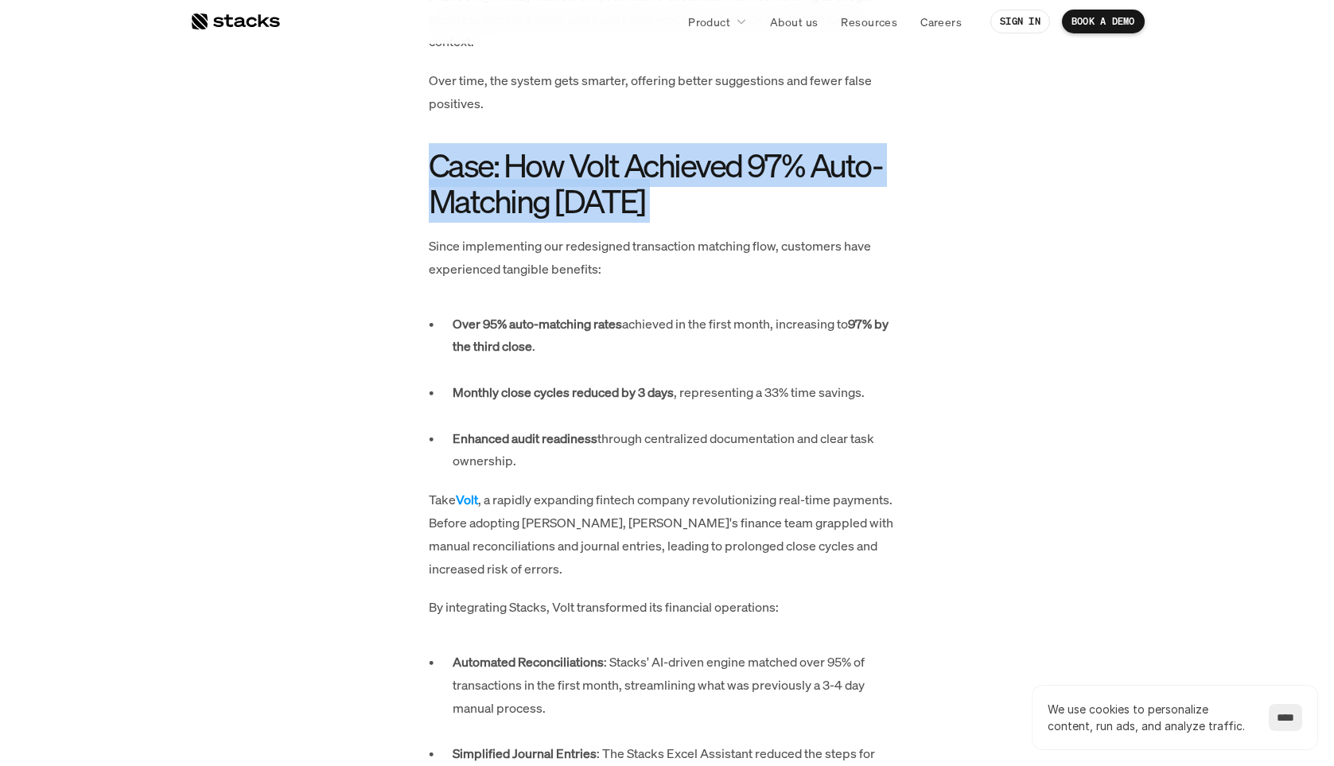
click at [598, 147] on h2 "Case: How Volt Achieved 97% Auto-Matching [DATE]" at bounding box center [667, 183] width 477 height 72
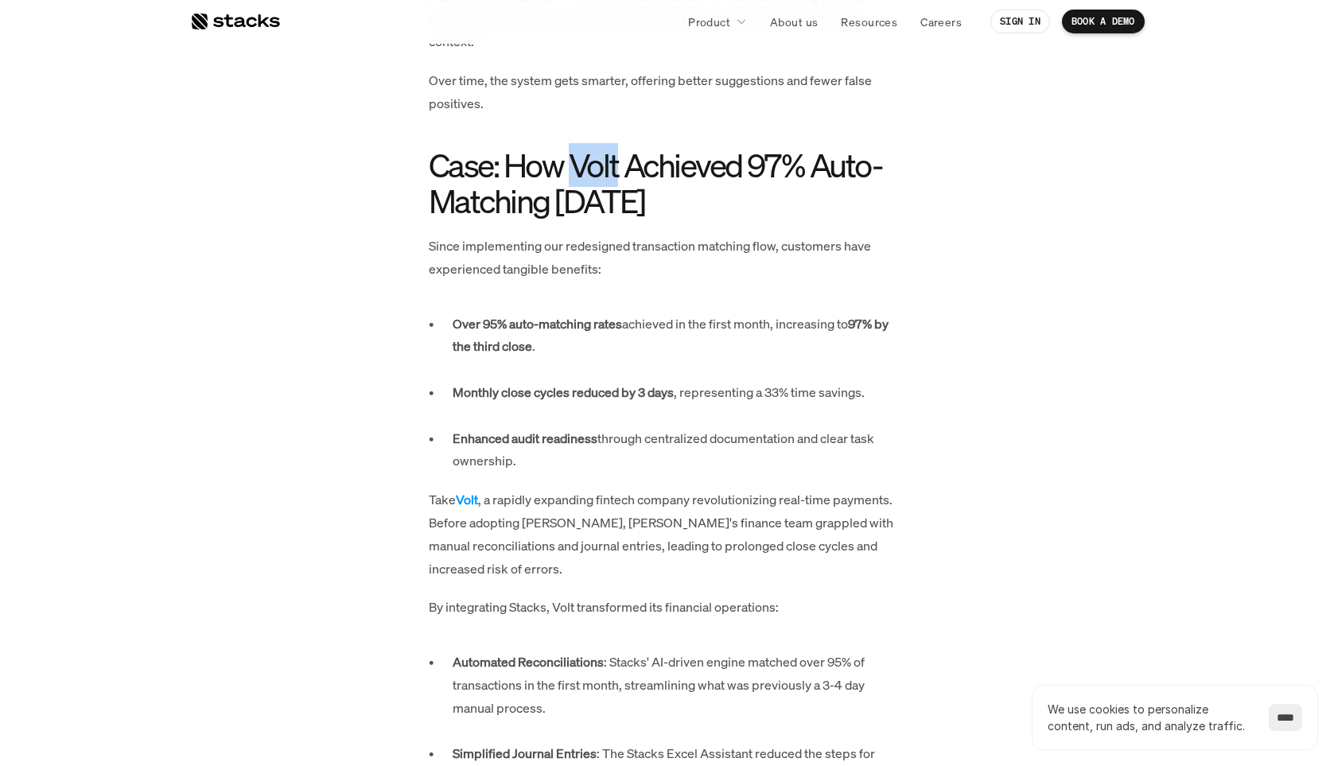
click at [598, 147] on h2 "Case: How Volt Achieved 97% Auto-Matching [DATE]" at bounding box center [667, 183] width 477 height 72
click at [476, 381] on p "Monthly close cycles reduced by 3 days , representing a 33% time savings." at bounding box center [680, 404] width 454 height 46
click at [489, 384] on strong "Monthly close cycles reduced by 3 days" at bounding box center [563, 393] width 221 height 18
click at [510, 381] on p "Monthly close cycles reduced by 3 days , representing a 33% time savings." at bounding box center [680, 404] width 454 height 46
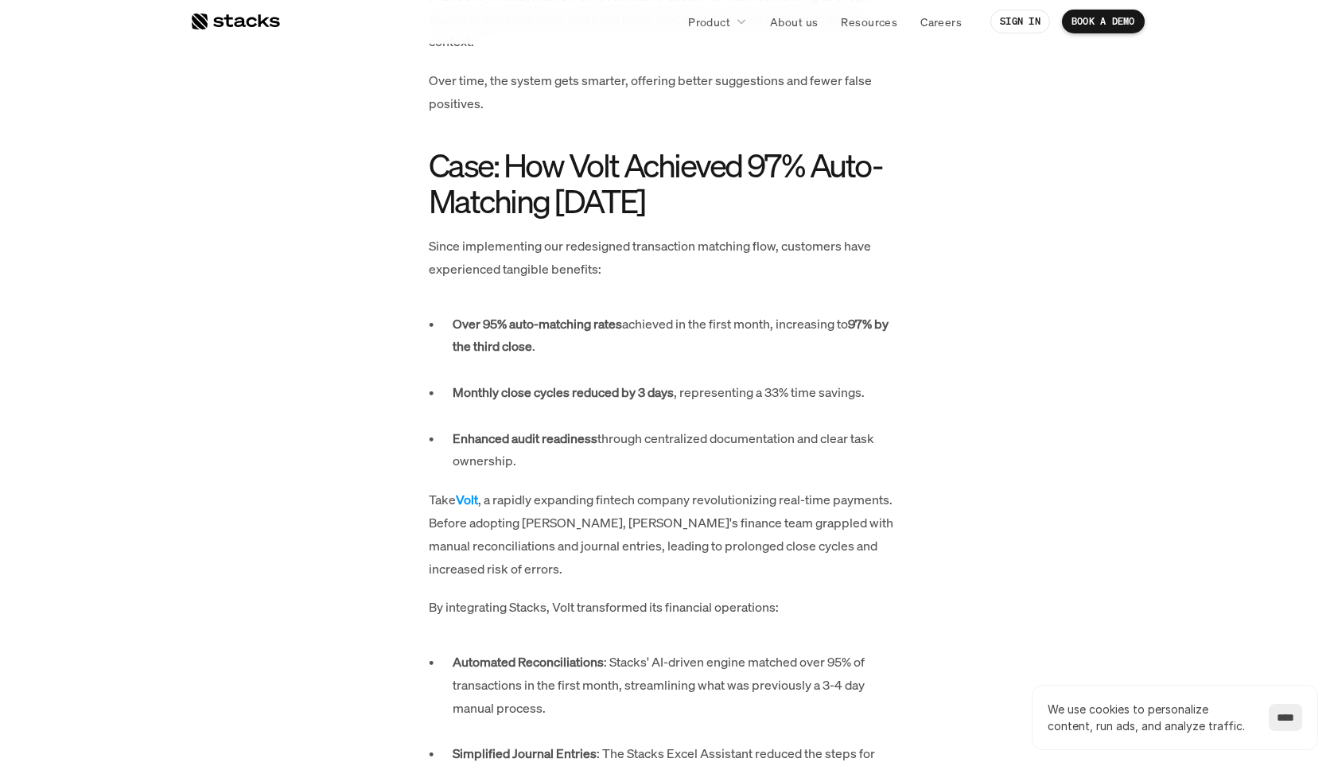
click at [492, 384] on strong "Monthly close cycles reduced by 3 days" at bounding box center [563, 393] width 221 height 18
click at [559, 427] on p "Enhanced audit readiness through centralized documentation and clear task owner…" at bounding box center [680, 450] width 454 height 46
drag, startPoint x: 639, startPoint y: 345, endPoint x: 688, endPoint y: 350, distance: 49.6
click at [688, 381] on p "Monthly close cycles reduced by 3 days , representing a 33% time savings." at bounding box center [680, 404] width 454 height 46
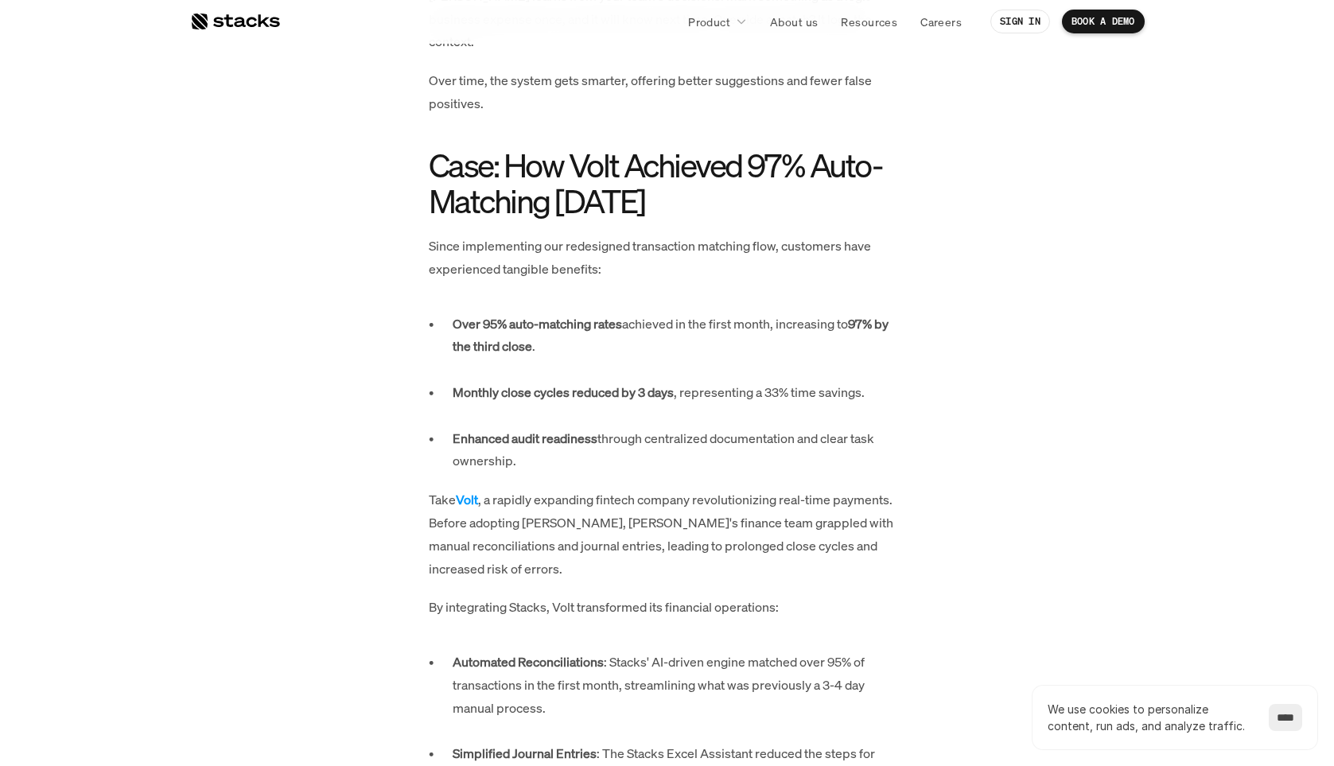
click at [741, 489] on p "Take Volt , a rapidly expanding fintech company revolutionizing real-time payme…" at bounding box center [667, 535] width 477 height 92
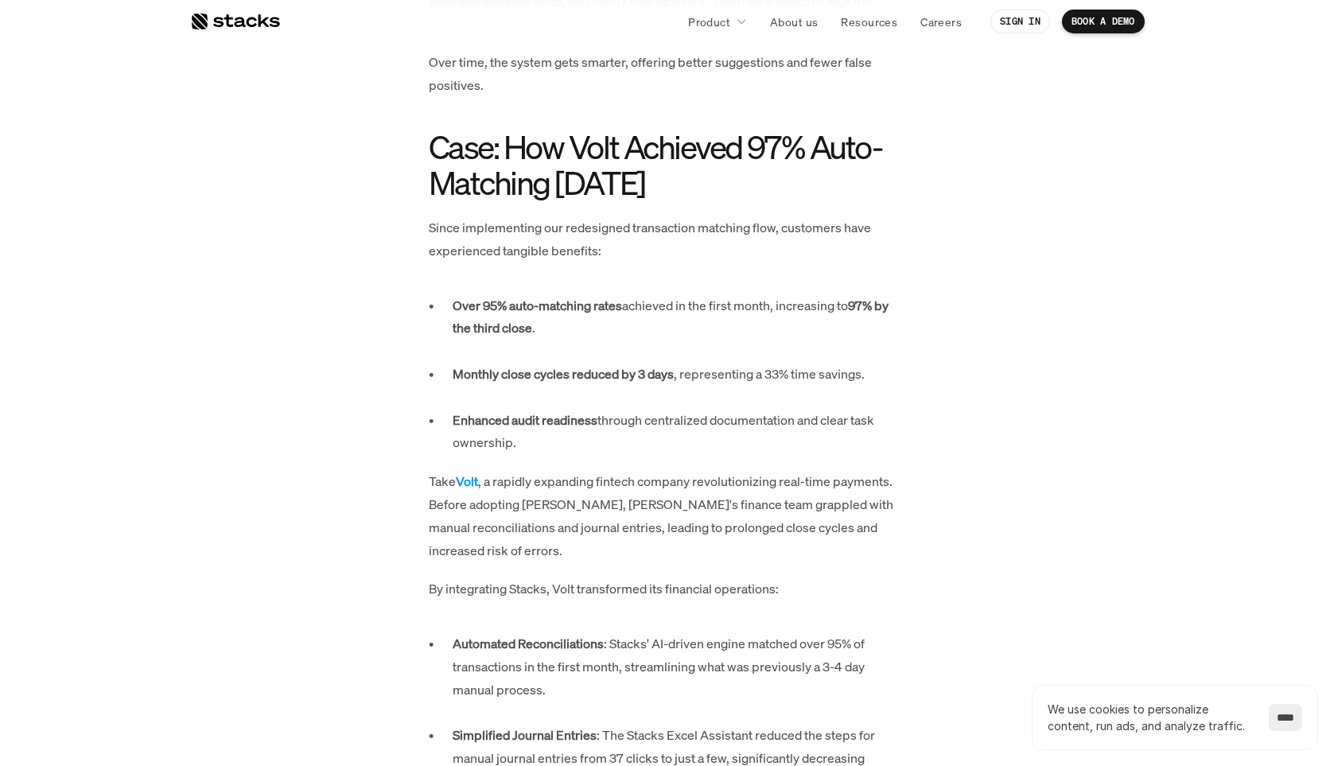
scroll to position [3228, 0]
click at [656, 362] on p "Monthly close cycles reduced by 3 days , representing a 33% time savings." at bounding box center [680, 385] width 454 height 46
click at [682, 481] on p "Take Volt , a rapidly expanding fintech company revolutionizing real-time payme…" at bounding box center [667, 515] width 477 height 92
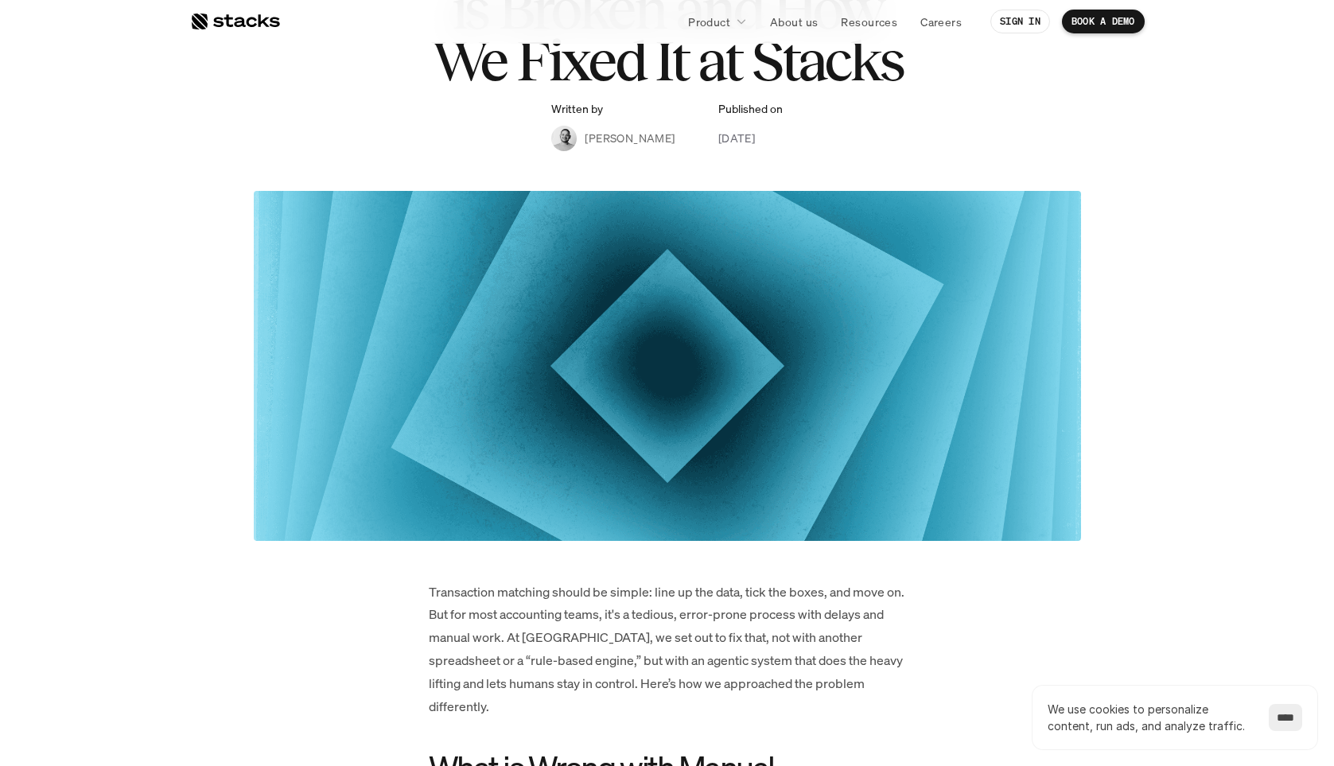
scroll to position [0, 0]
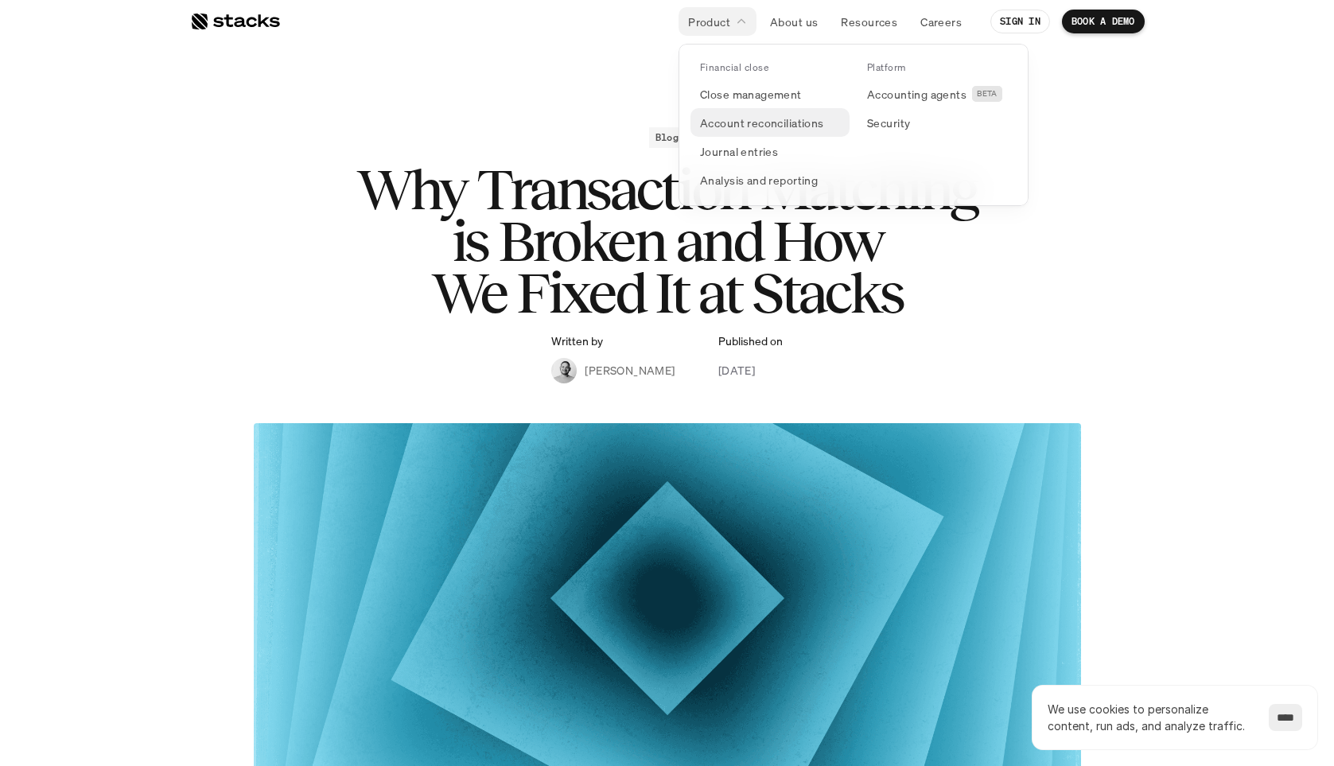
click at [797, 126] on p "Account reconciliations" at bounding box center [762, 123] width 124 height 17
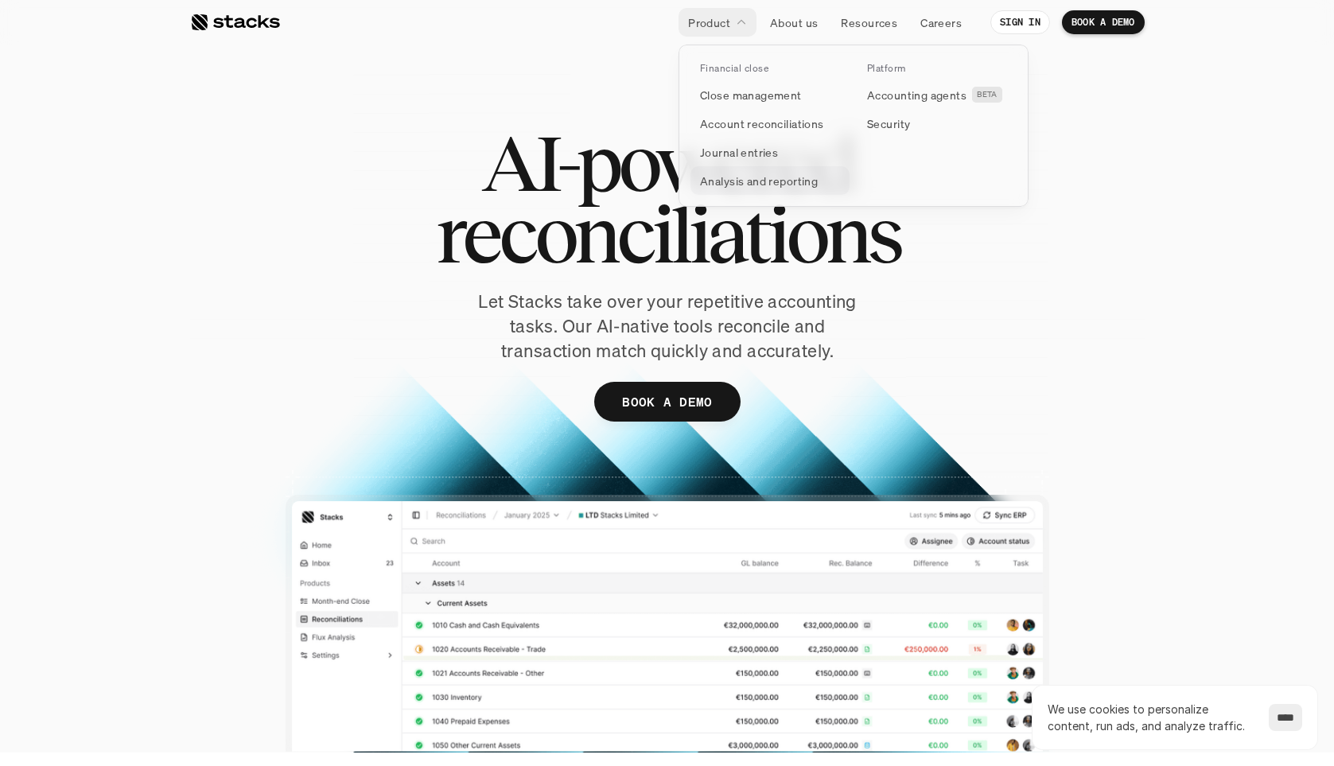
click at [776, 175] on p "Analysis and reporting" at bounding box center [759, 181] width 118 height 17
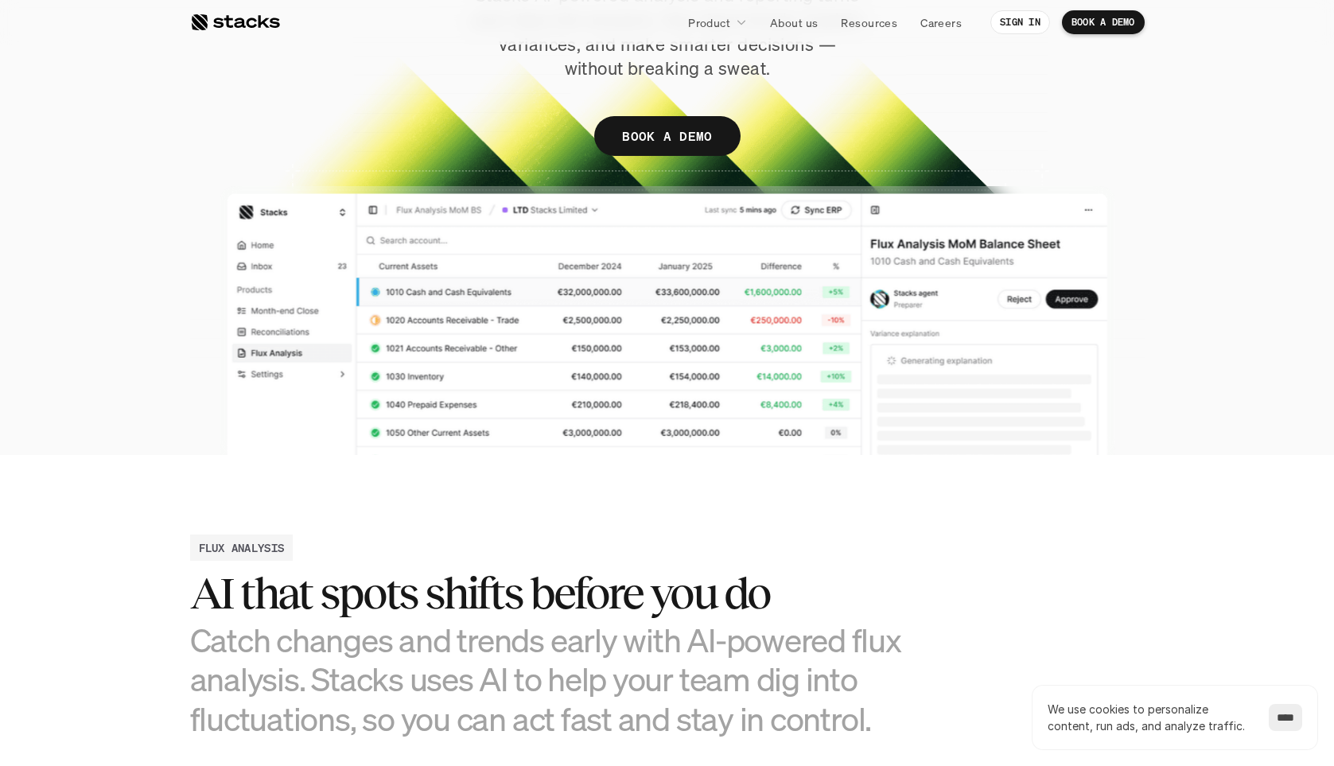
scroll to position [310, 0]
